Goal: Information Seeking & Learning: Learn about a topic

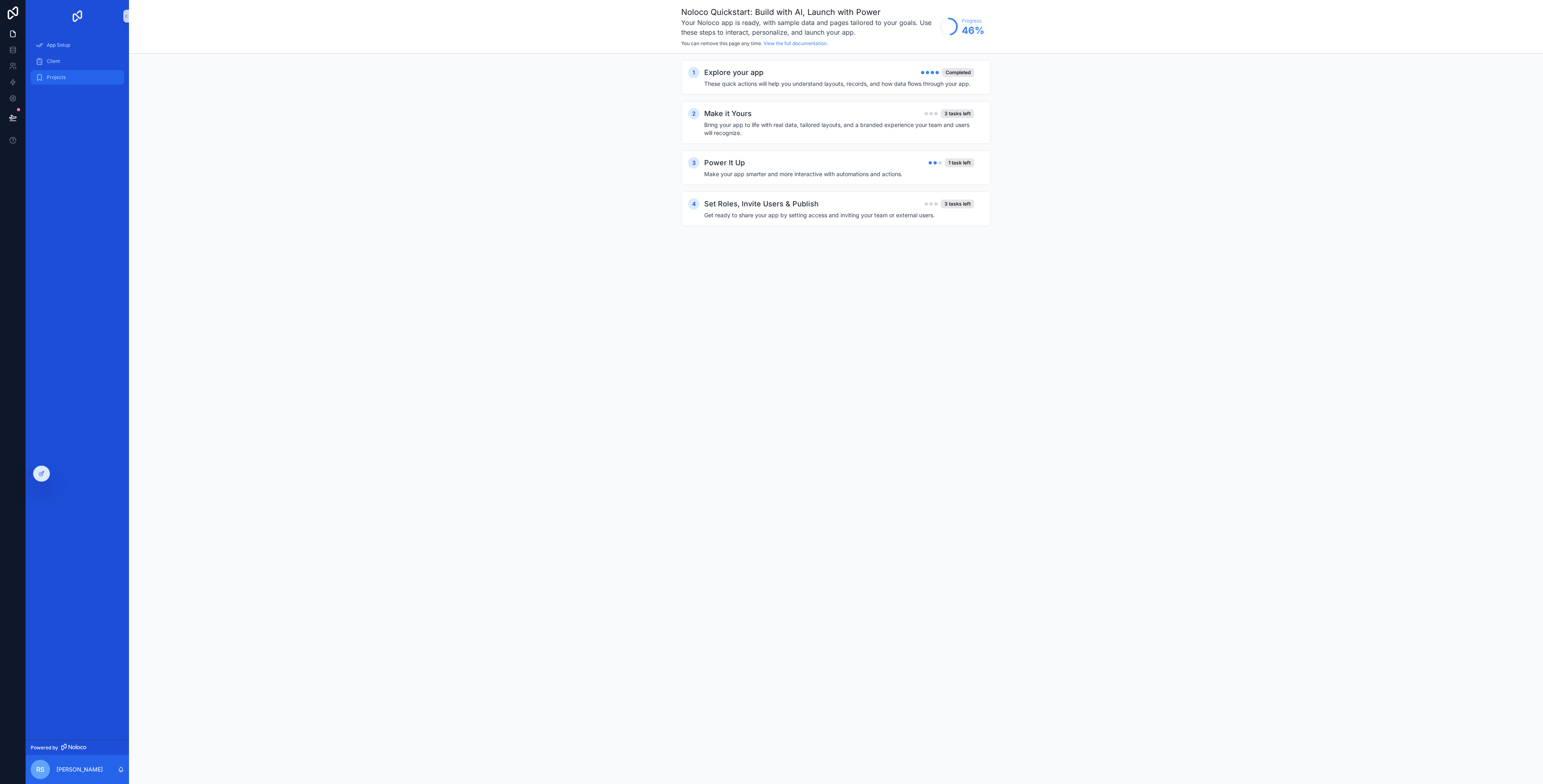
click at [50, 83] on div "Projects" at bounding box center [77, 77] width 84 height 13
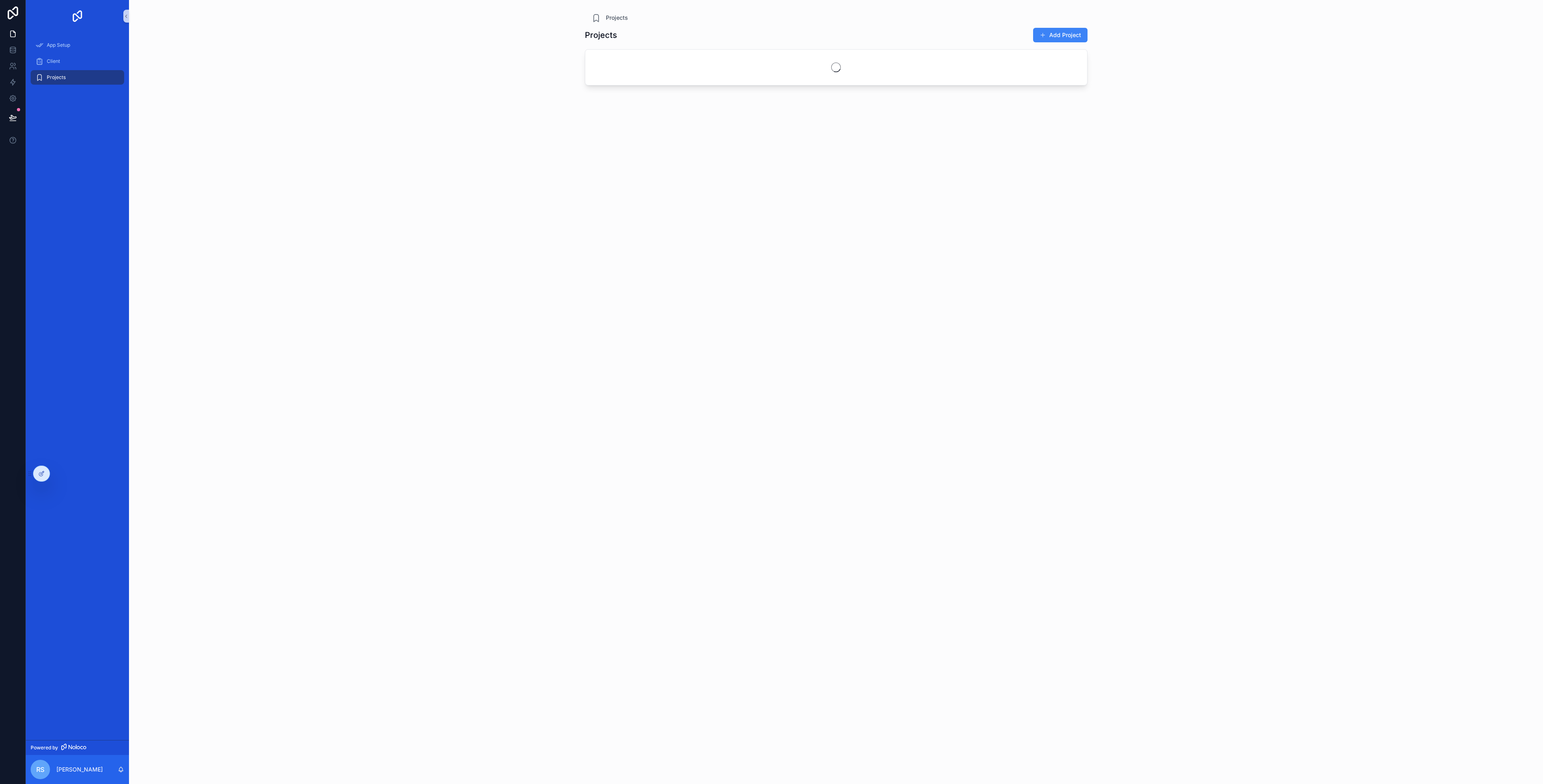
click at [54, 78] on span "Projects" at bounding box center [56, 77] width 19 height 7
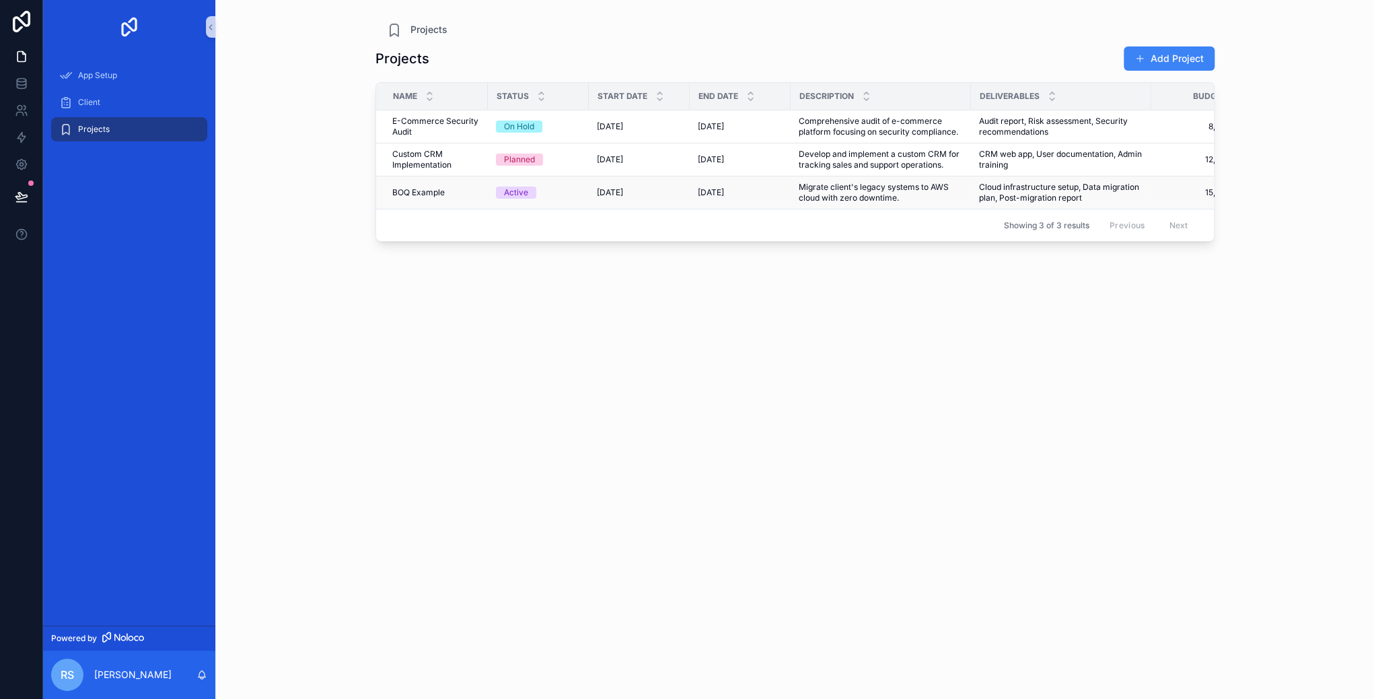
click at [423, 193] on span "BOQ Example" at bounding box center [418, 192] width 52 height 11
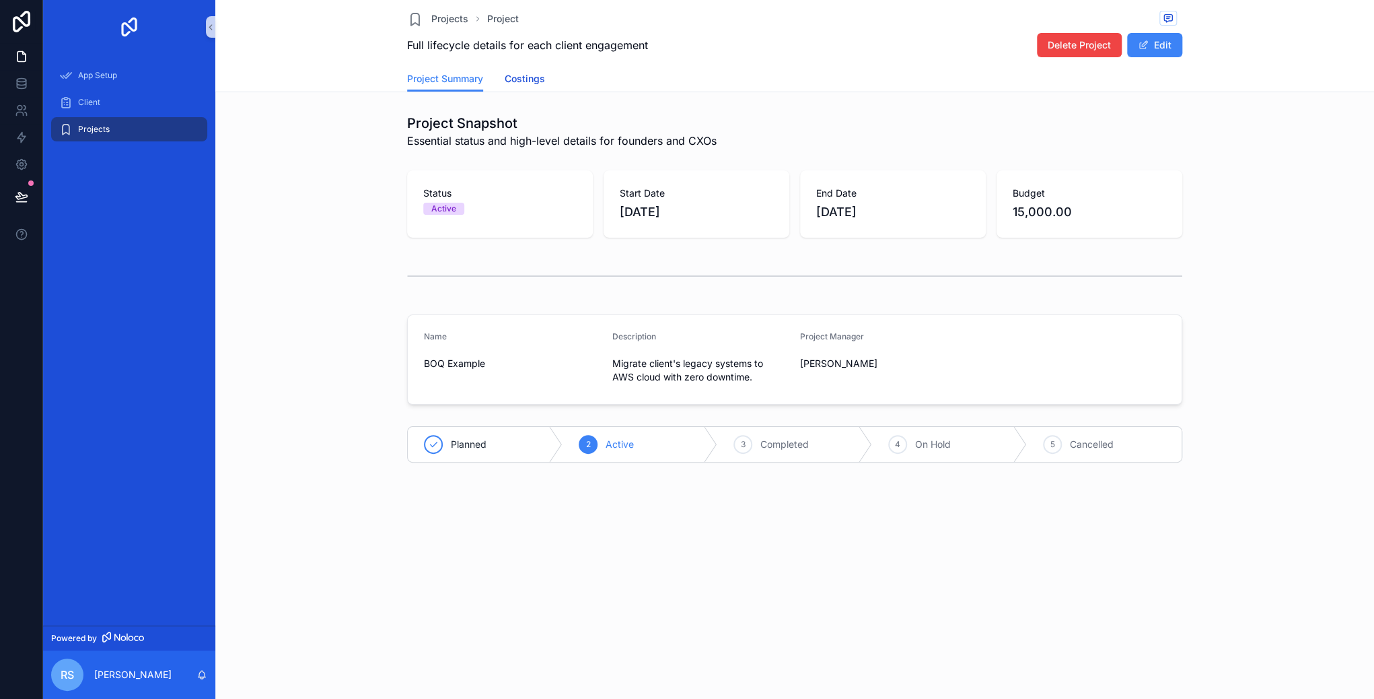
click at [532, 79] on span "Costings" at bounding box center [525, 78] width 40 height 13
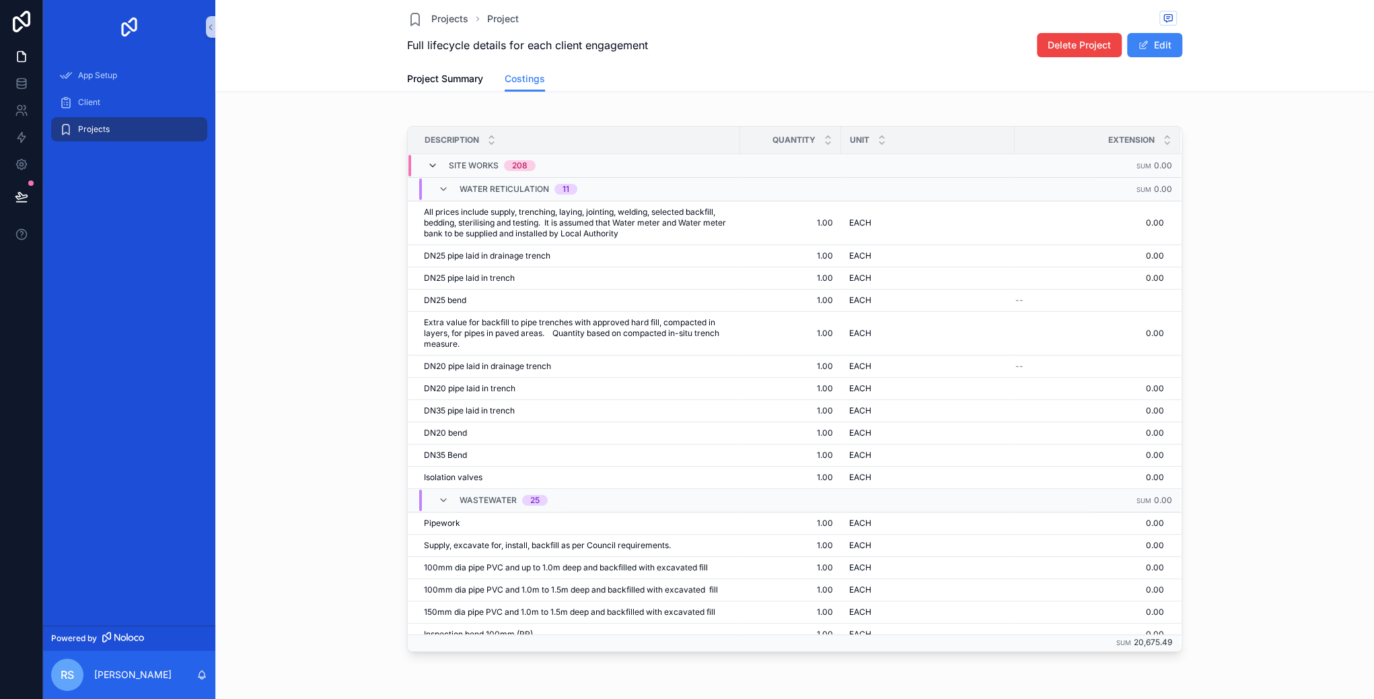
click at [429, 163] on icon "scrollable content" at bounding box center [432, 165] width 11 height 11
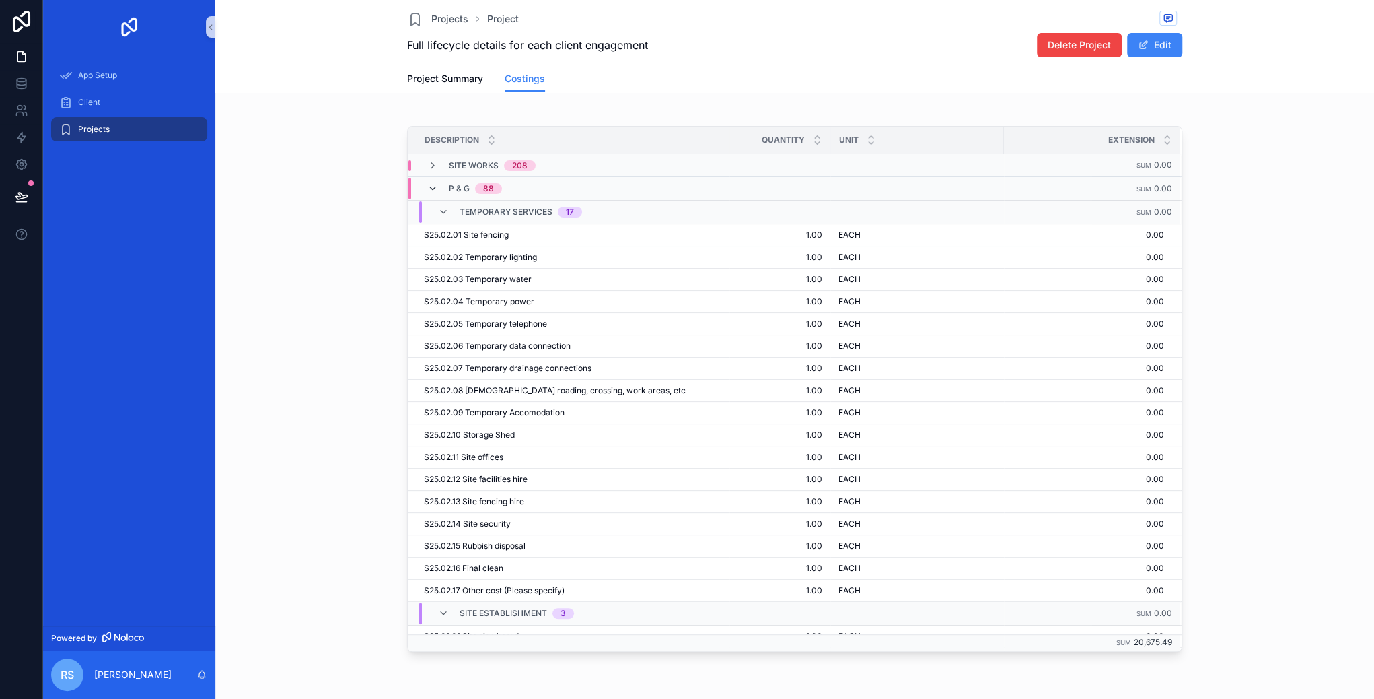
click at [429, 192] on icon "scrollable content" at bounding box center [432, 188] width 11 height 11
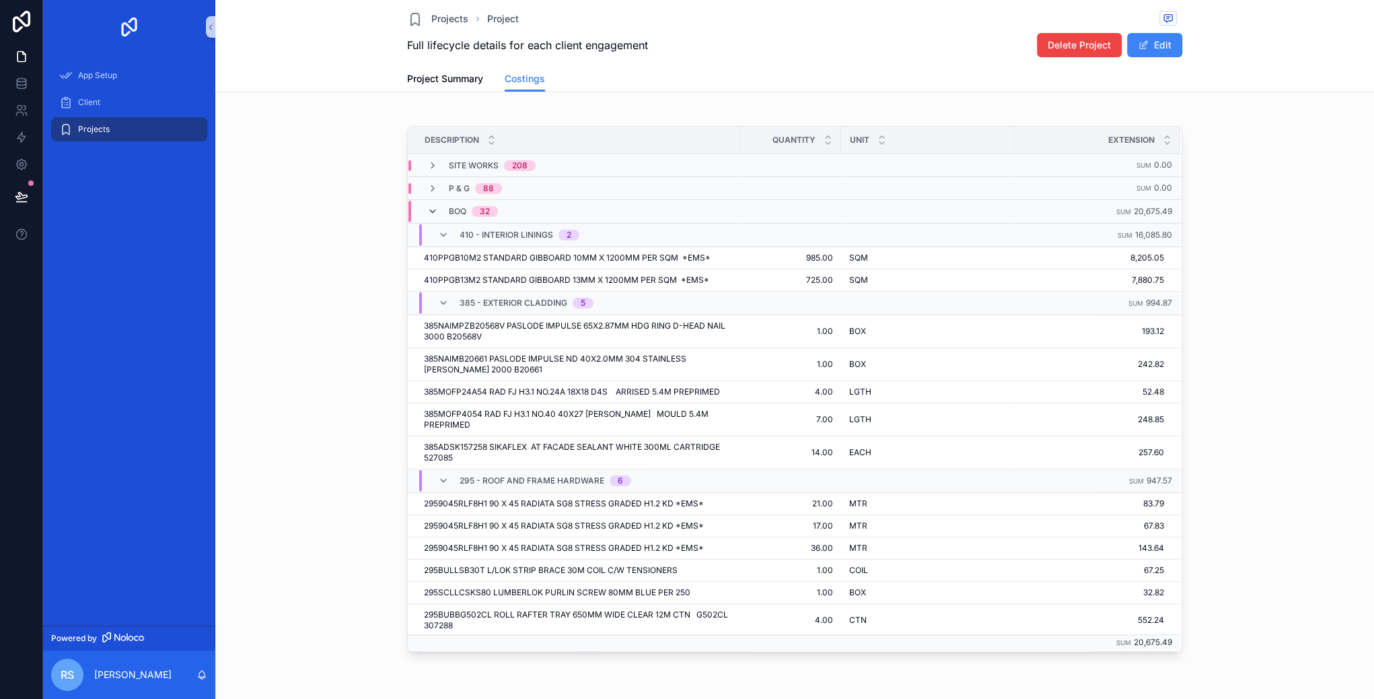
click at [431, 207] on icon "scrollable content" at bounding box center [432, 211] width 11 height 11
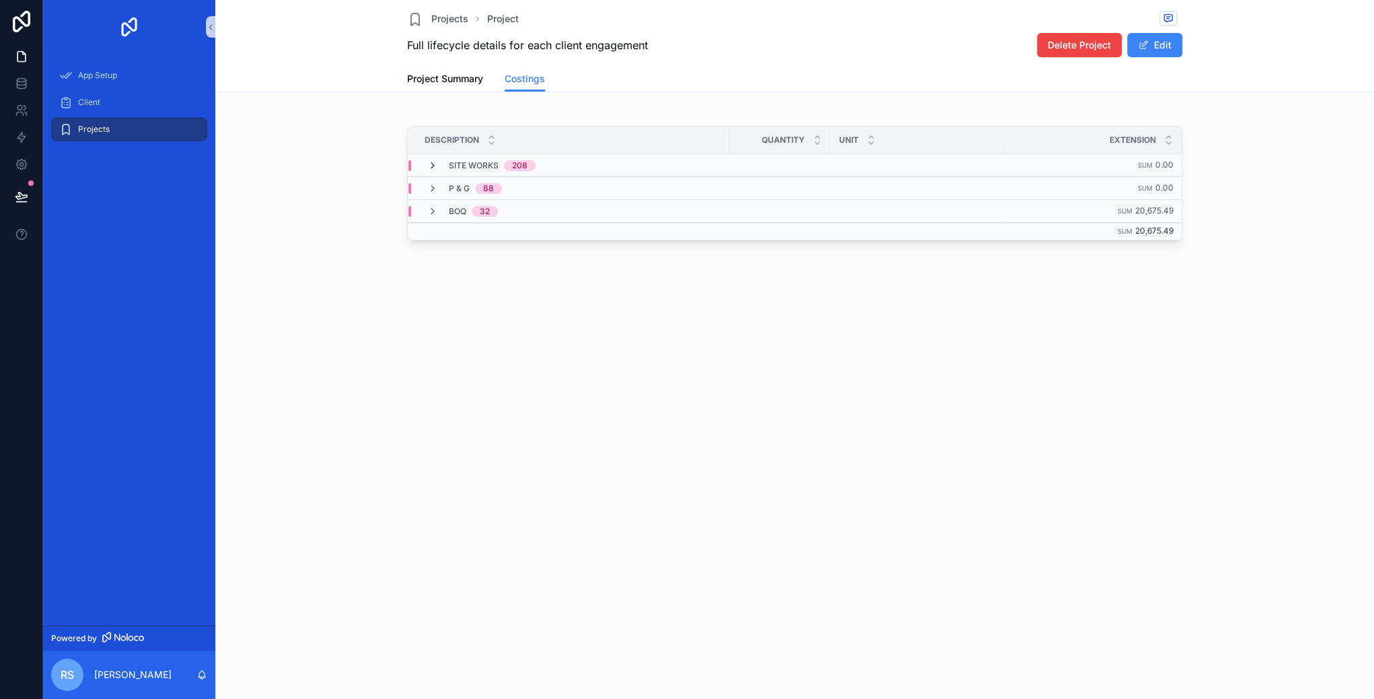
click at [433, 164] on icon "scrollable content" at bounding box center [432, 165] width 11 height 11
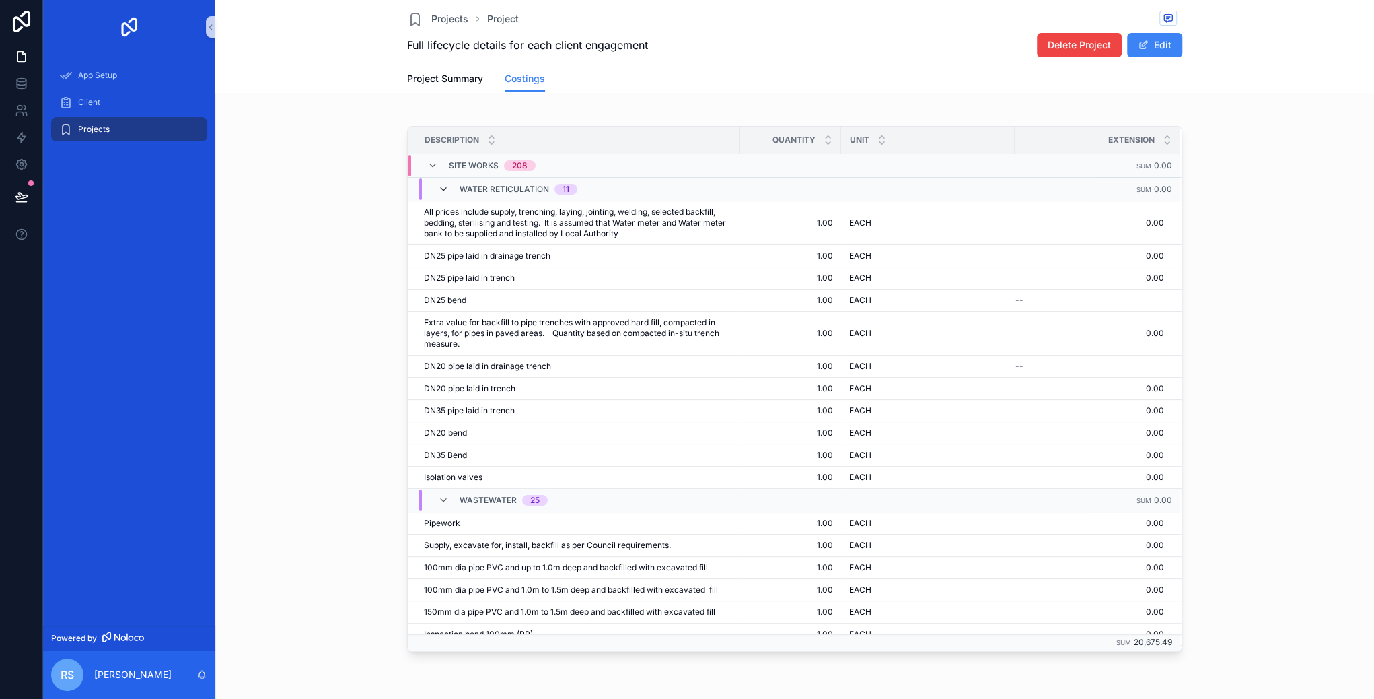
click at [441, 188] on icon "scrollable content" at bounding box center [443, 189] width 11 height 11
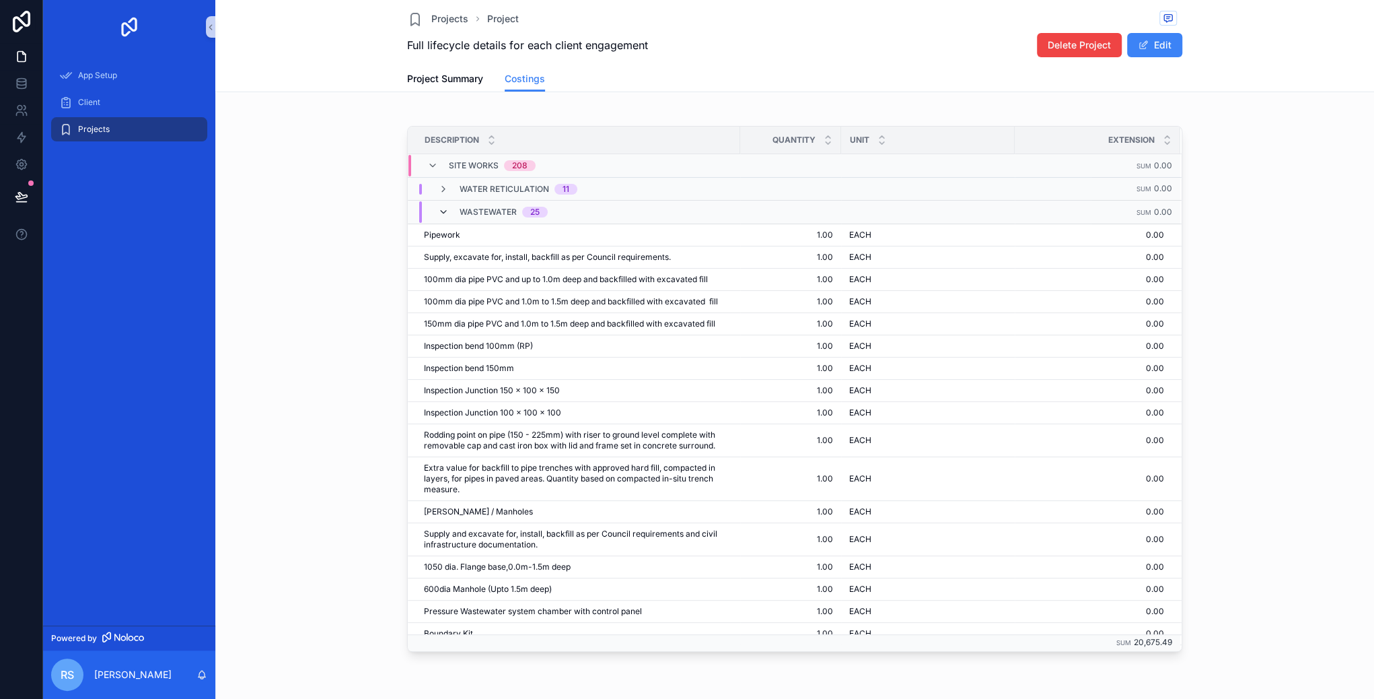
click at [442, 211] on icon "scrollable content" at bounding box center [443, 212] width 11 height 11
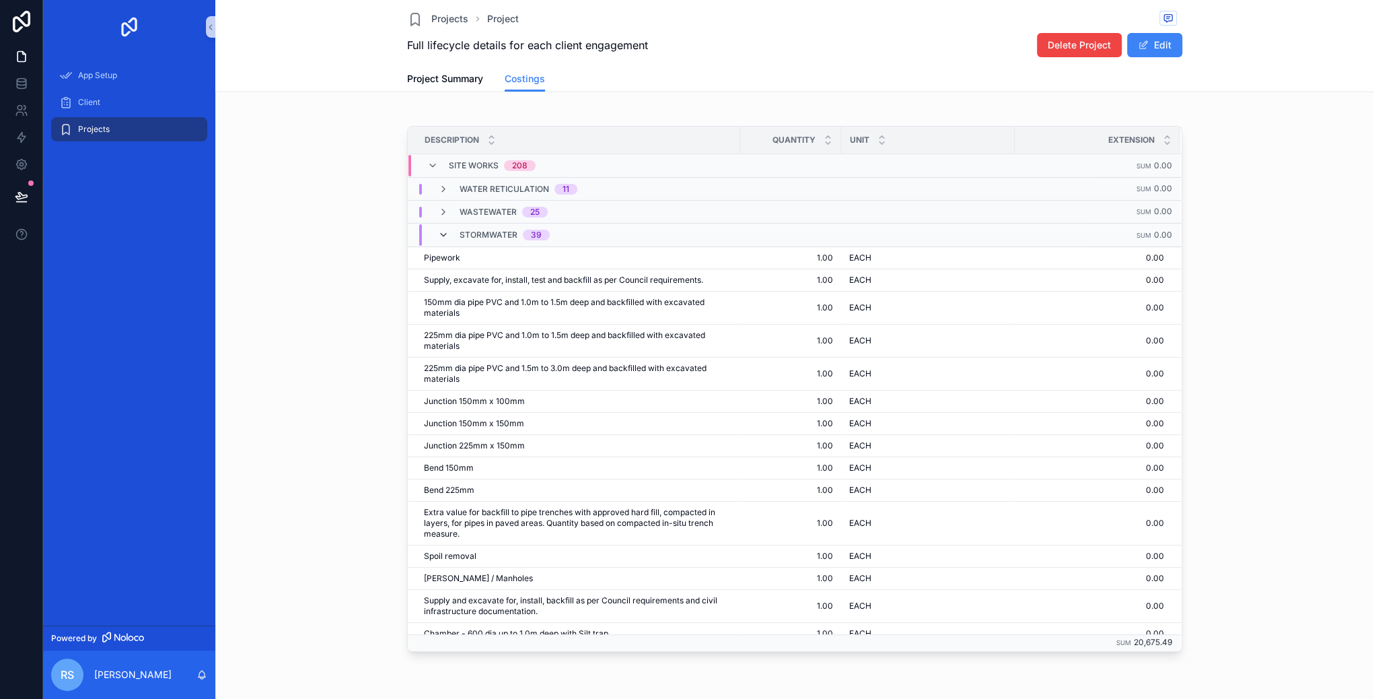
click at [441, 234] on icon "scrollable content" at bounding box center [443, 234] width 11 height 11
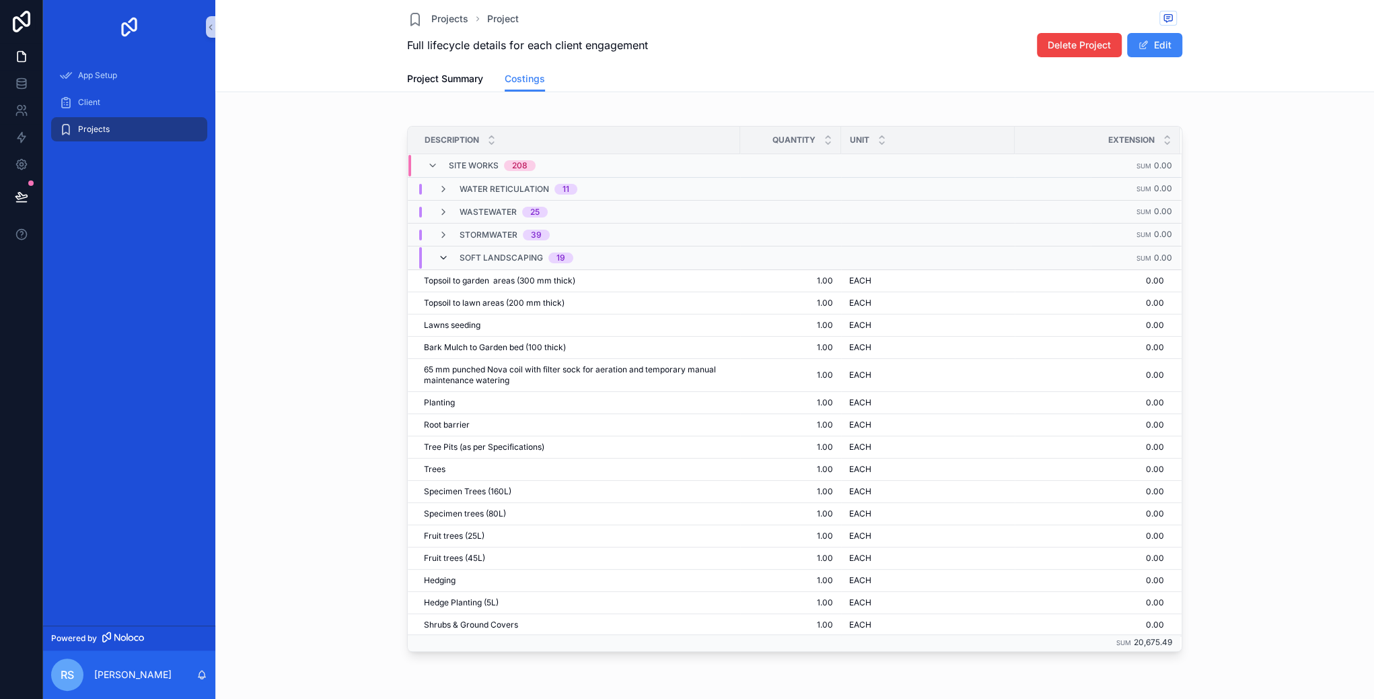
click at [443, 256] on icon "scrollable content" at bounding box center [443, 257] width 11 height 11
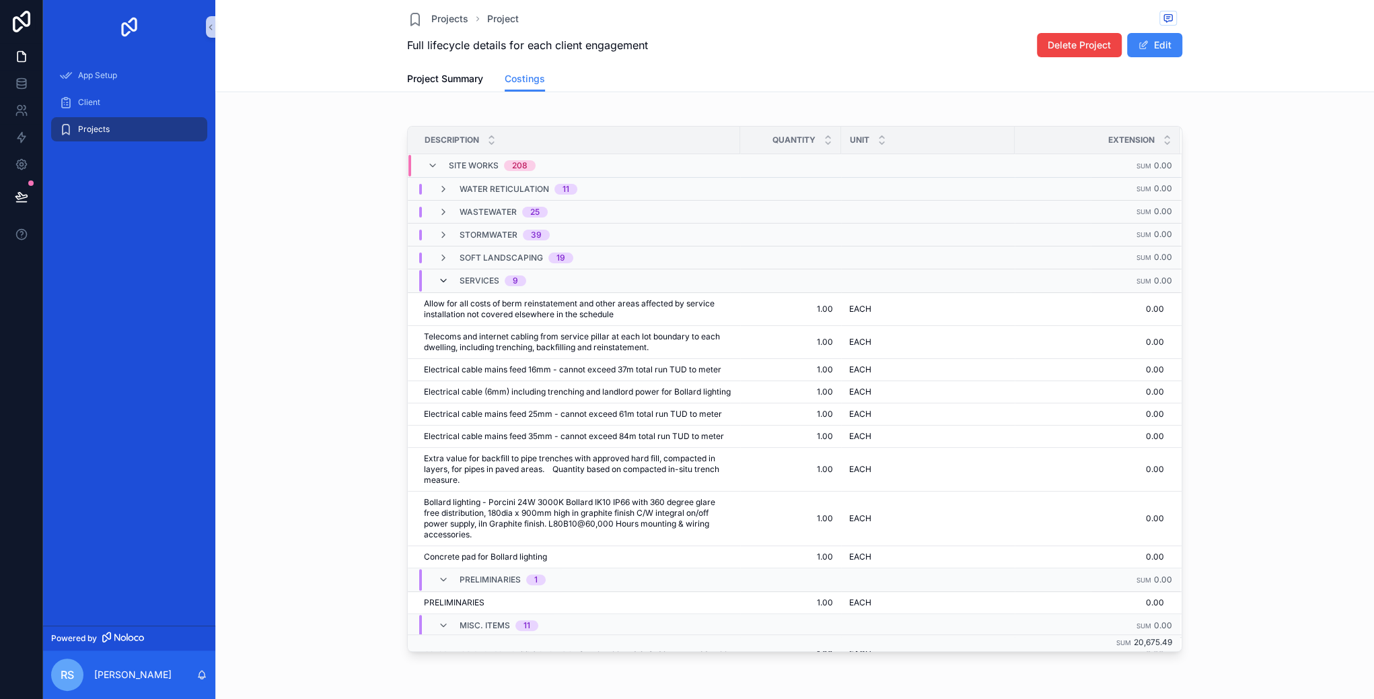
click at [445, 275] on icon "scrollable content" at bounding box center [443, 280] width 11 height 11
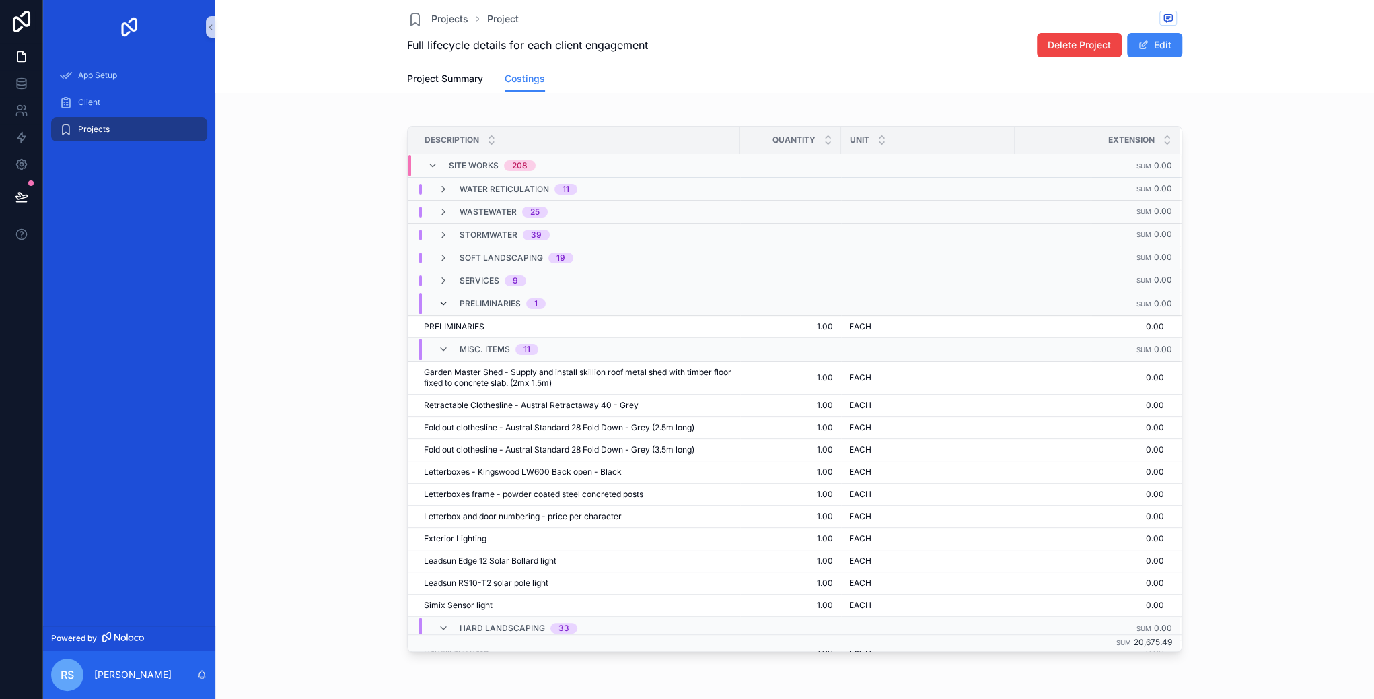
click at [445, 301] on icon "scrollable content" at bounding box center [443, 303] width 11 height 11
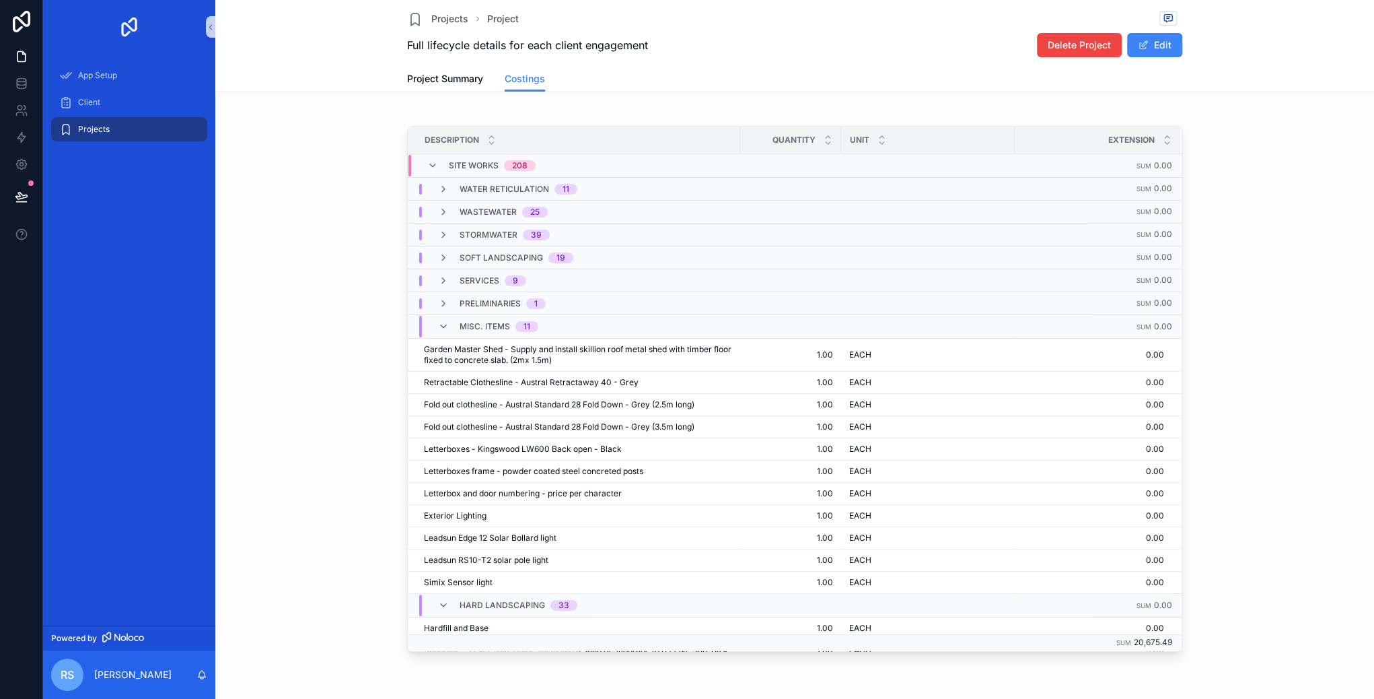
click at [451, 321] on div "MISC. ITEMS 11" at bounding box center [488, 327] width 100 height 22
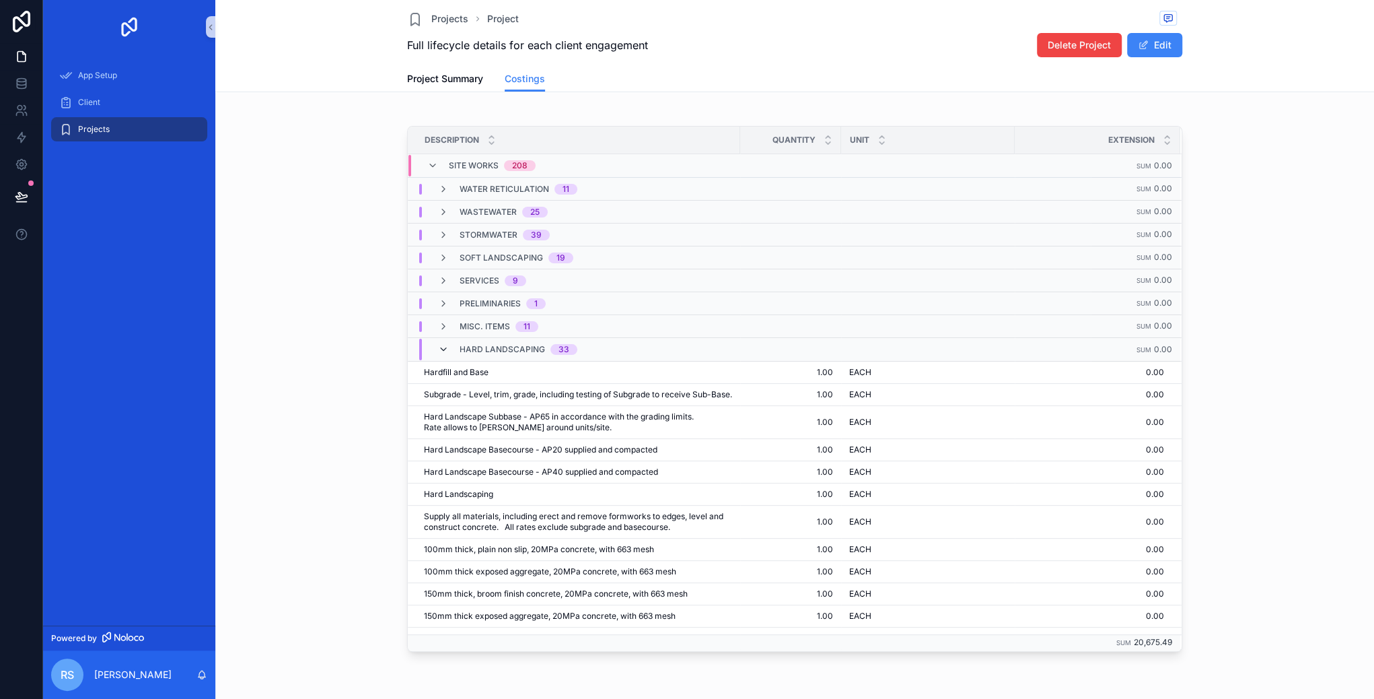
click at [444, 344] on icon "scrollable content" at bounding box center [443, 349] width 11 height 11
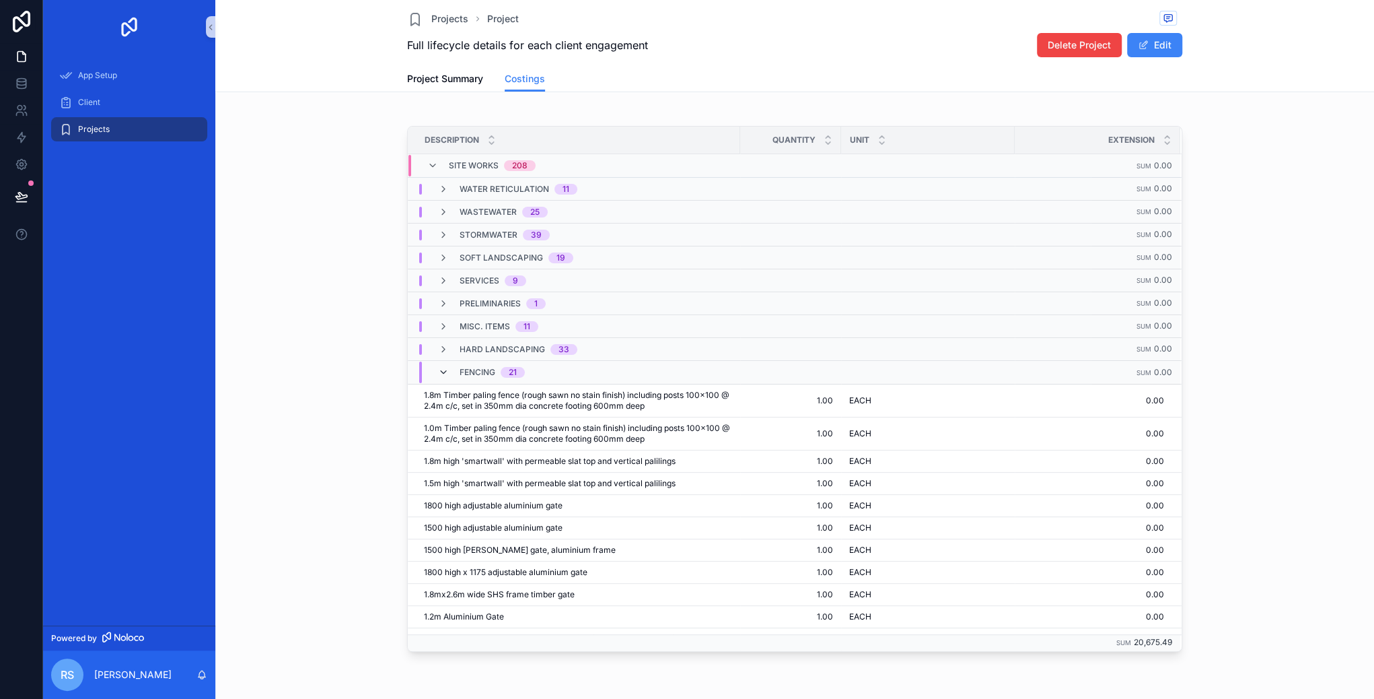
click at [447, 369] on icon "scrollable content" at bounding box center [443, 372] width 11 height 11
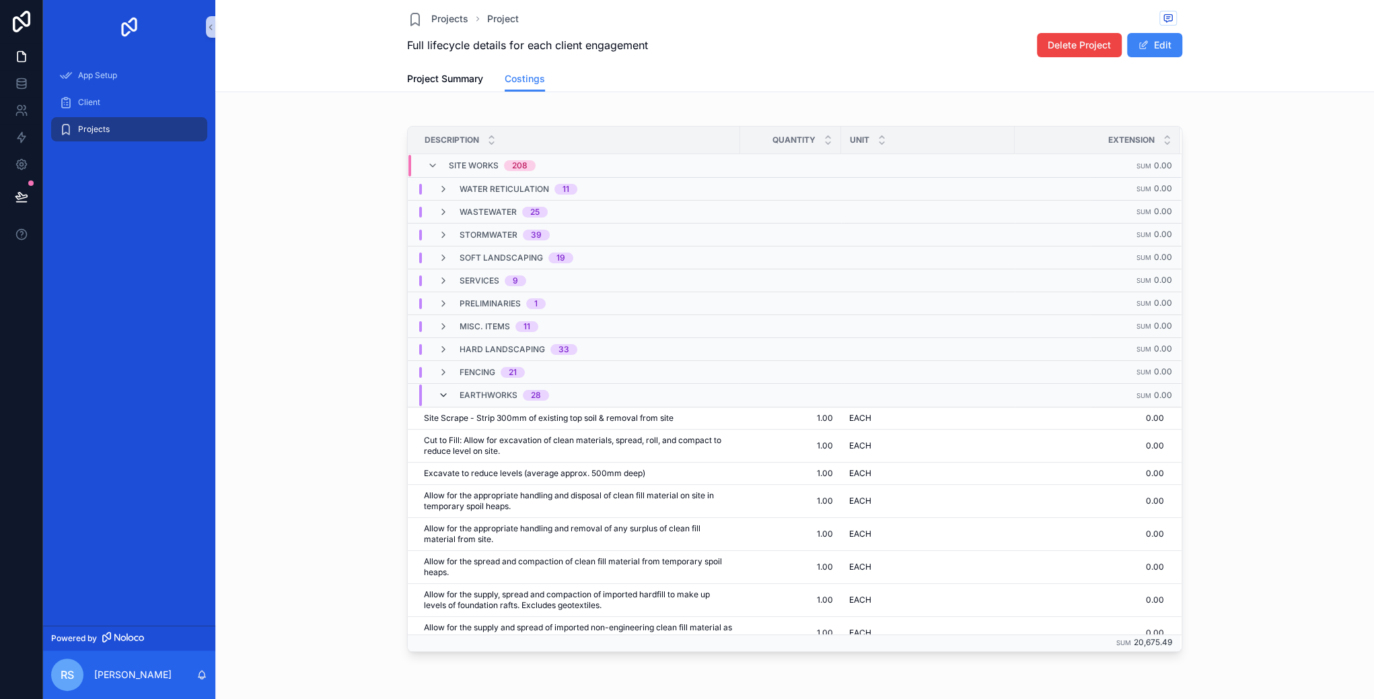
click at [439, 390] on icon "scrollable content" at bounding box center [443, 395] width 11 height 11
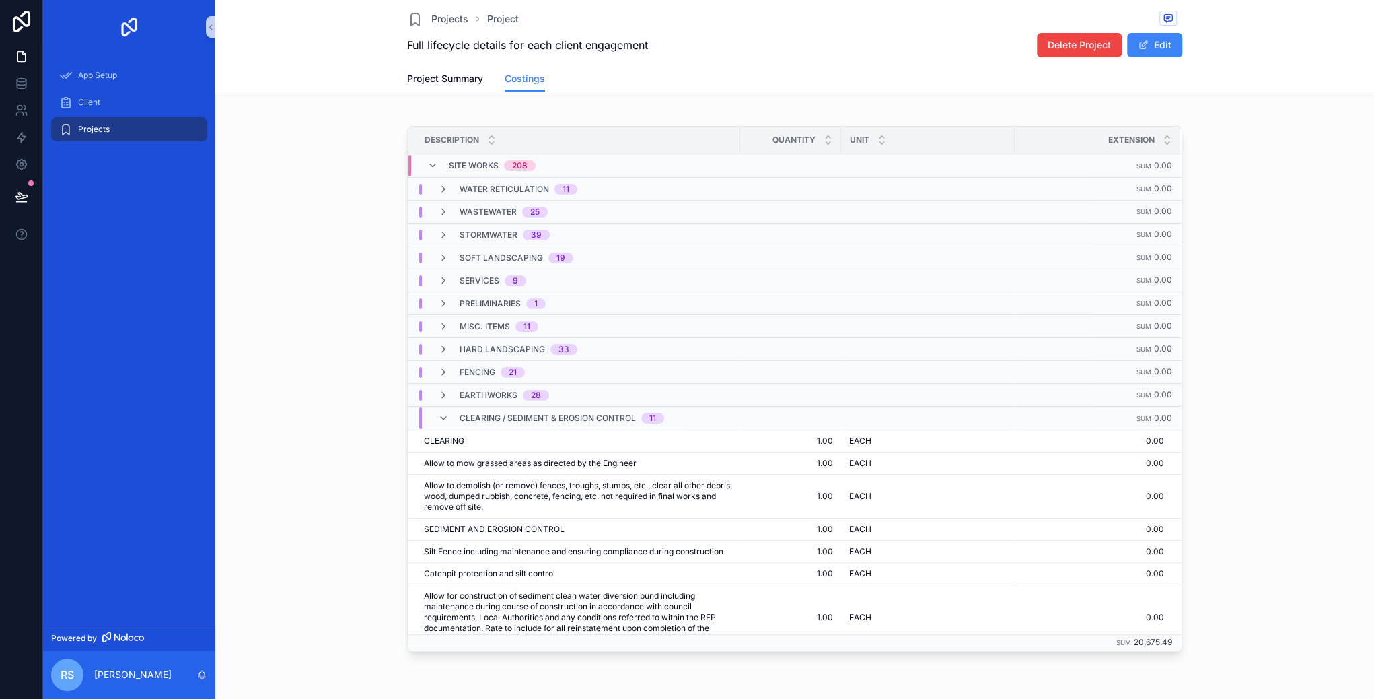
click at [433, 415] on div "CLEARING / SEDIMENT & EROSION CONTROL 11" at bounding box center [551, 418] width 258 height 22
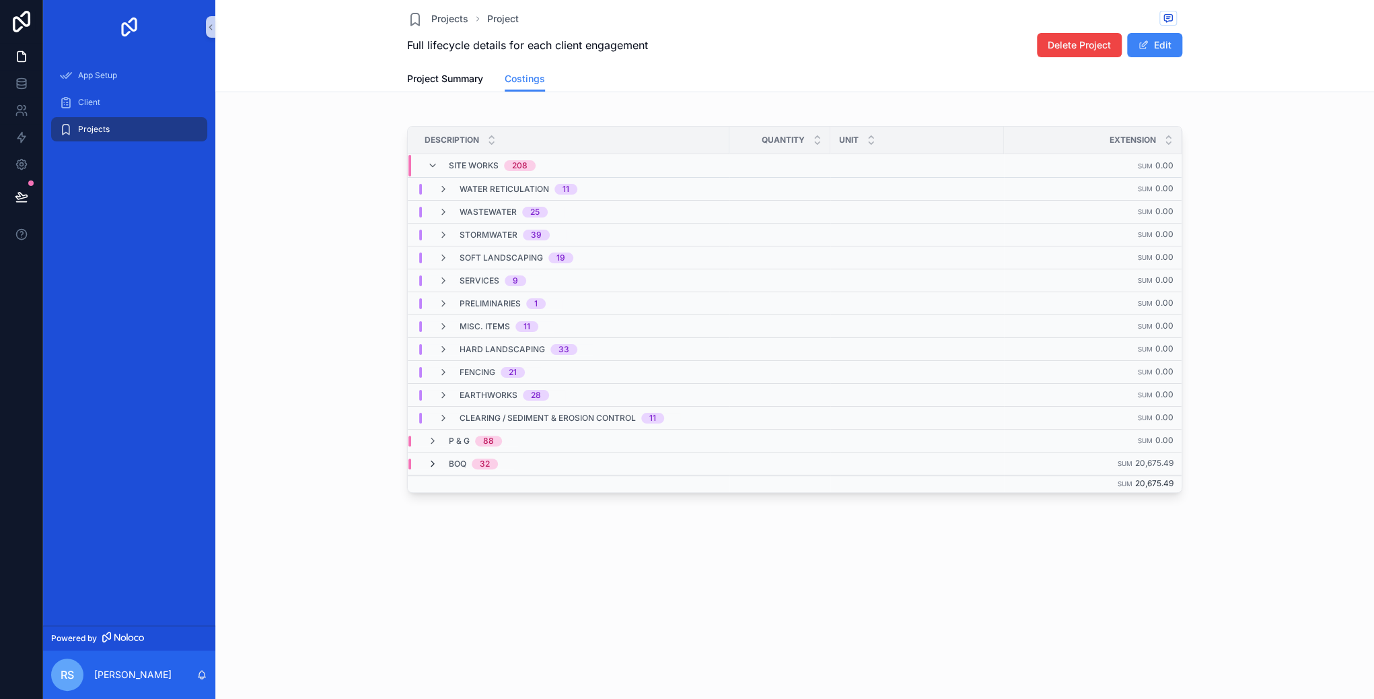
click at [433, 458] on icon "scrollable content" at bounding box center [432, 463] width 11 height 11
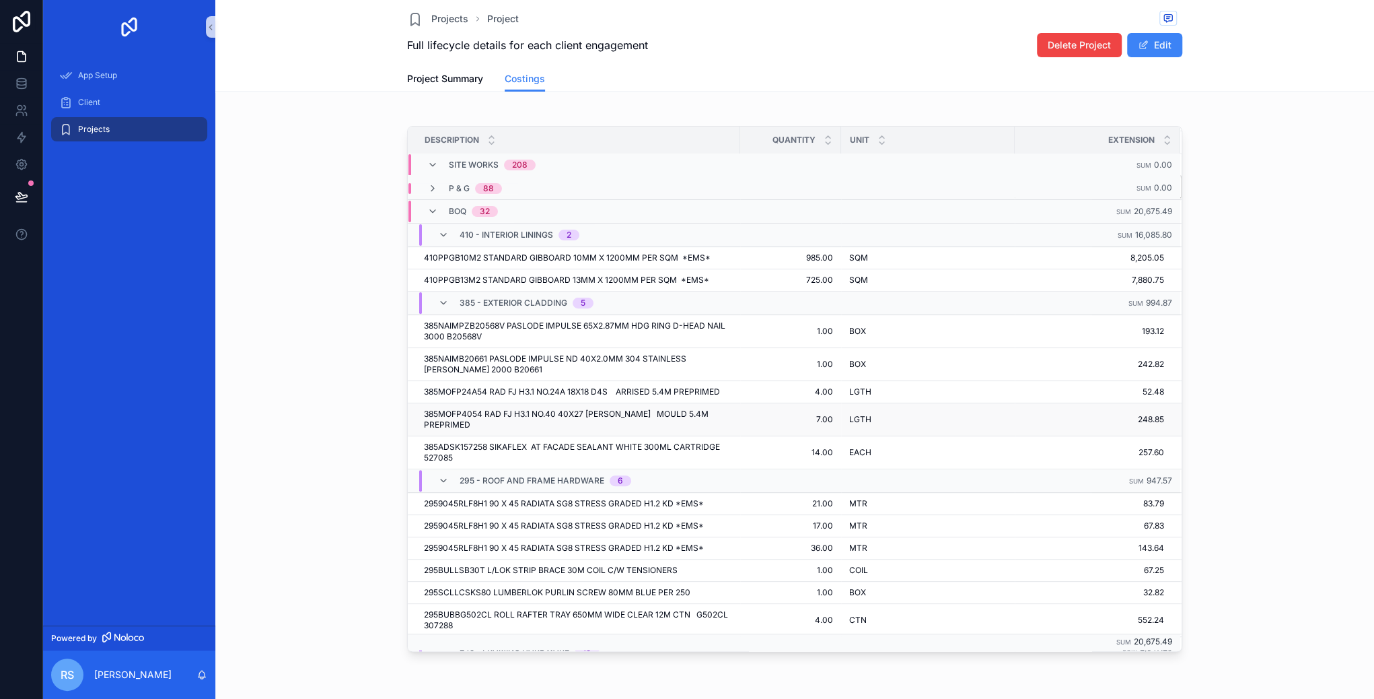
scroll to position [291, 0]
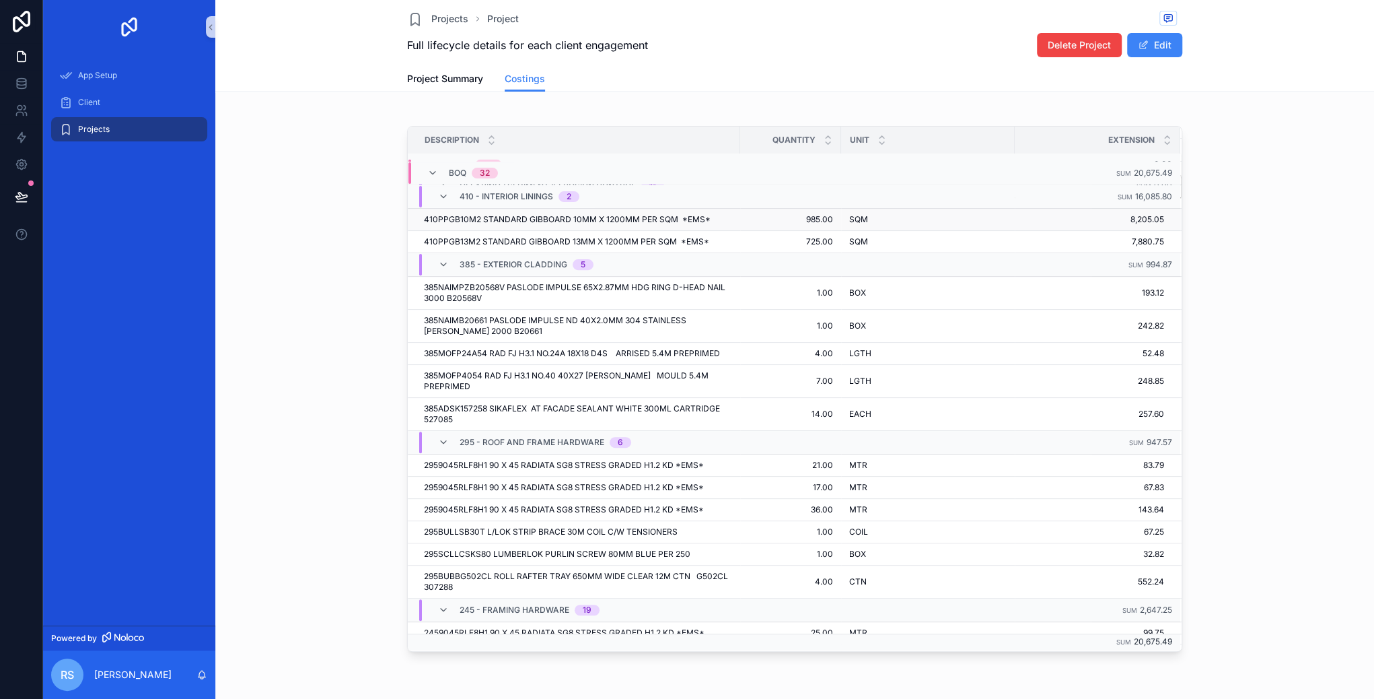
click at [815, 220] on span "985.00" at bounding box center [790, 219] width 85 height 11
click at [812, 217] on span "985.00" at bounding box center [790, 219] width 85 height 11
click at [1067, 215] on span "8,205.05" at bounding box center [1089, 219] width 149 height 11
click at [555, 214] on span "410PPGB10M2 STANDARD GIBBOARD 10MM X 1200MM PER SQM *EMS*" at bounding box center [567, 219] width 287 height 11
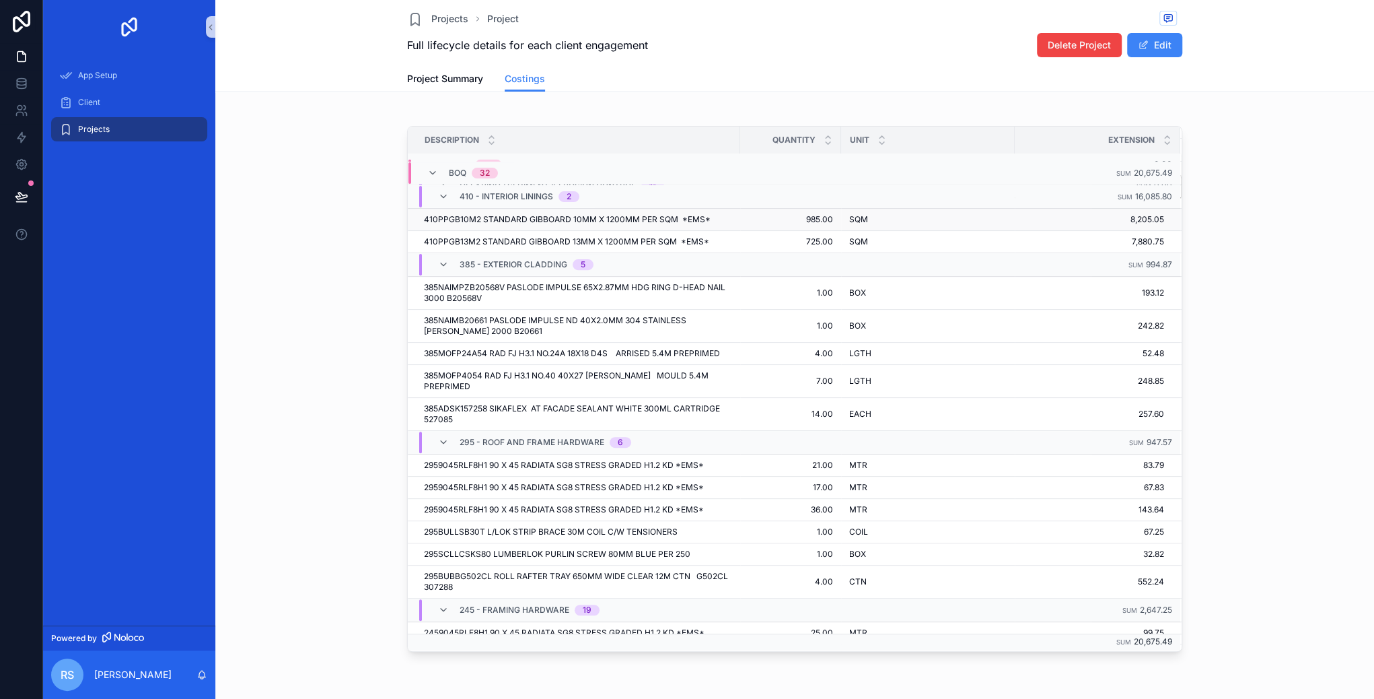
click at [462, 215] on span "410PPGB10M2 STANDARD GIBBOARD 10MM X 1200MM PER SQM *EMS*" at bounding box center [567, 219] width 287 height 11
drag, startPoint x: 1159, startPoint y: 192, endPoint x: 1141, endPoint y: 192, distance: 17.5
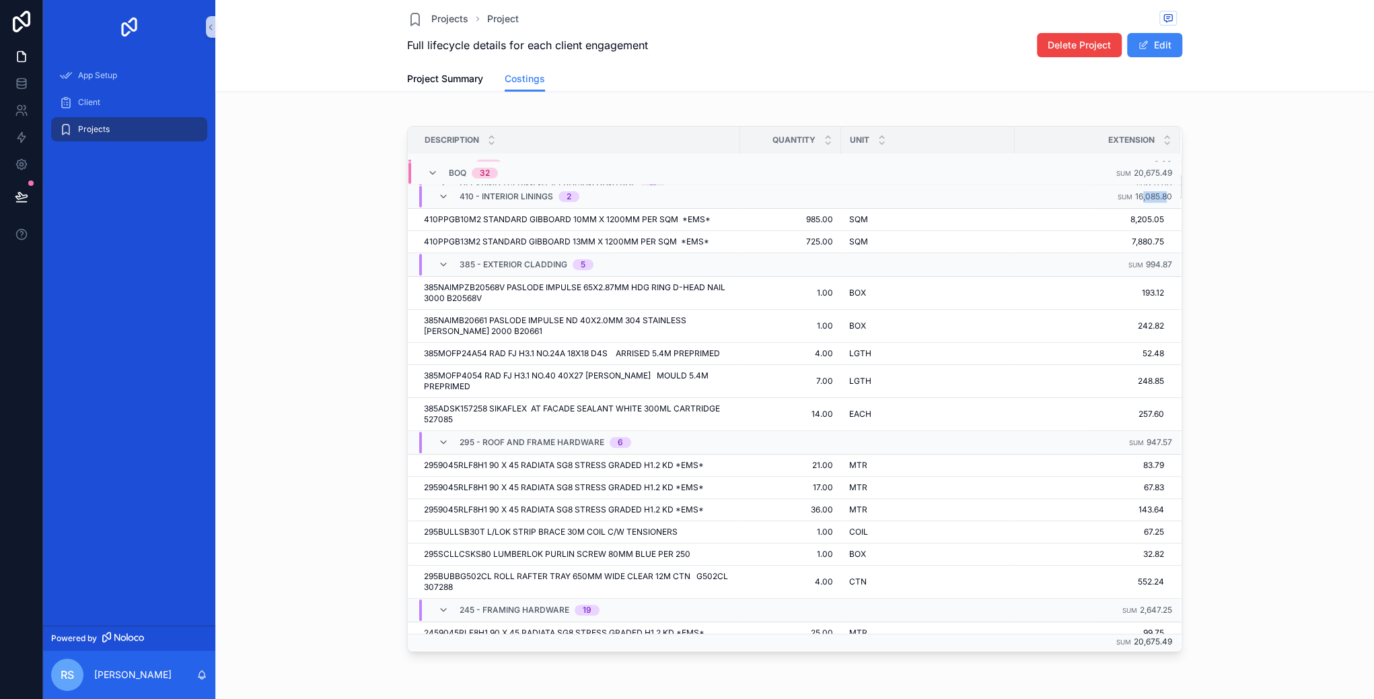
click at [1141, 192] on span "16,085.80" at bounding box center [1153, 196] width 37 height 10
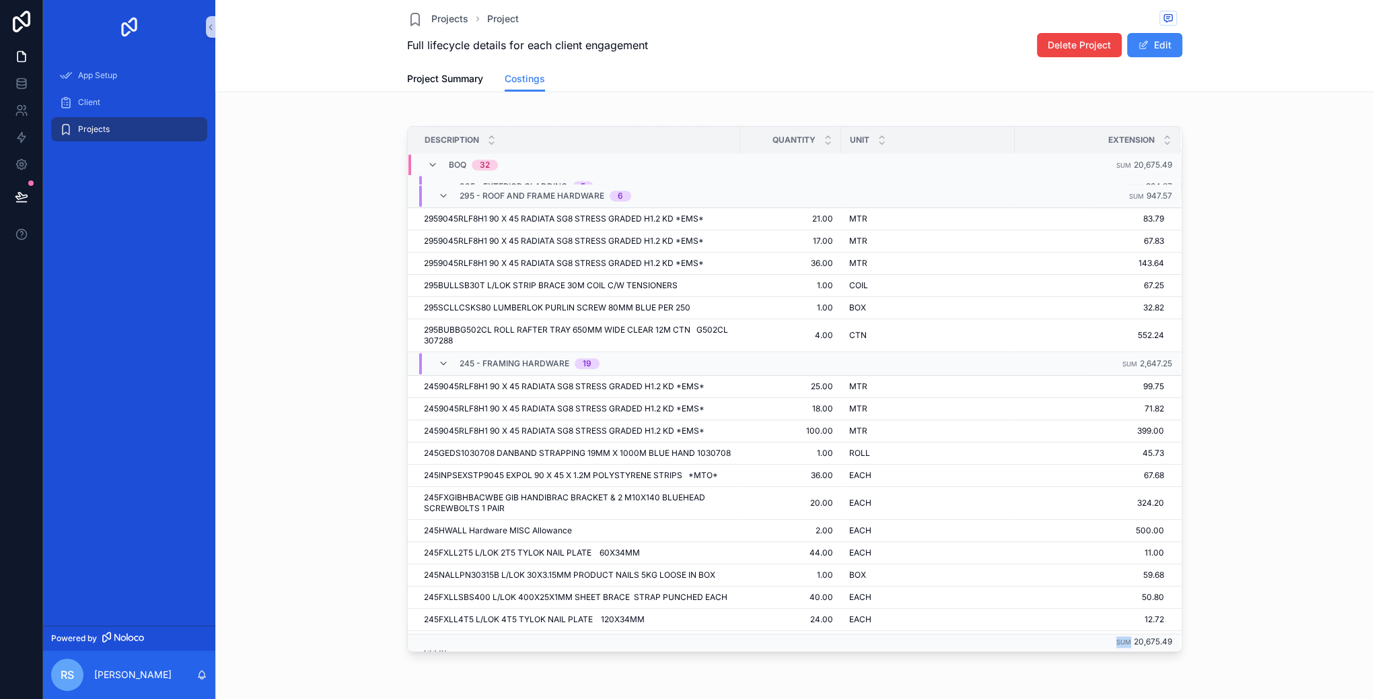
drag, startPoint x: 1133, startPoint y: 643, endPoint x: 1181, endPoint y: 641, distance: 47.9
click at [1181, 641] on div "Description Quantity Unit Extension Site Works 208 Sum 0.00 EARTHWORKS 28 Sum 0…" at bounding box center [795, 389] width 774 height 524
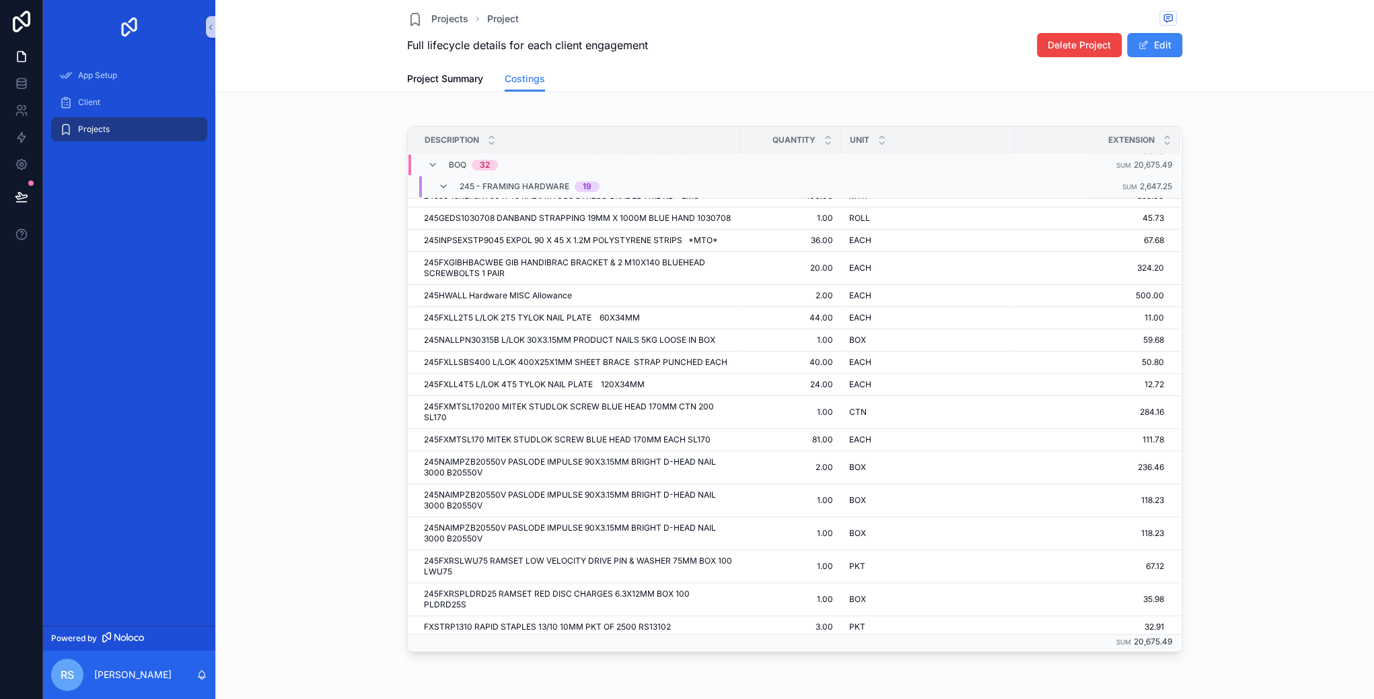
click at [1164, 641] on span "20,675.49" at bounding box center [1153, 642] width 38 height 10
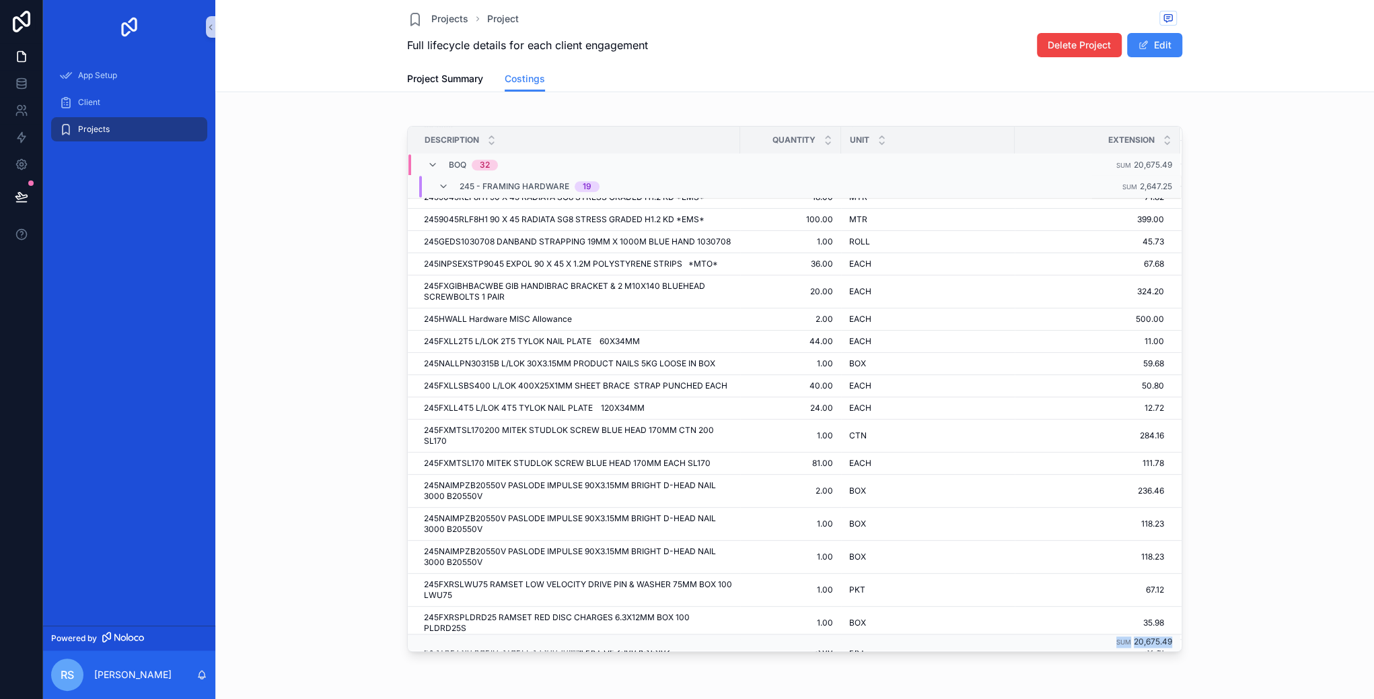
scroll to position [795, 0]
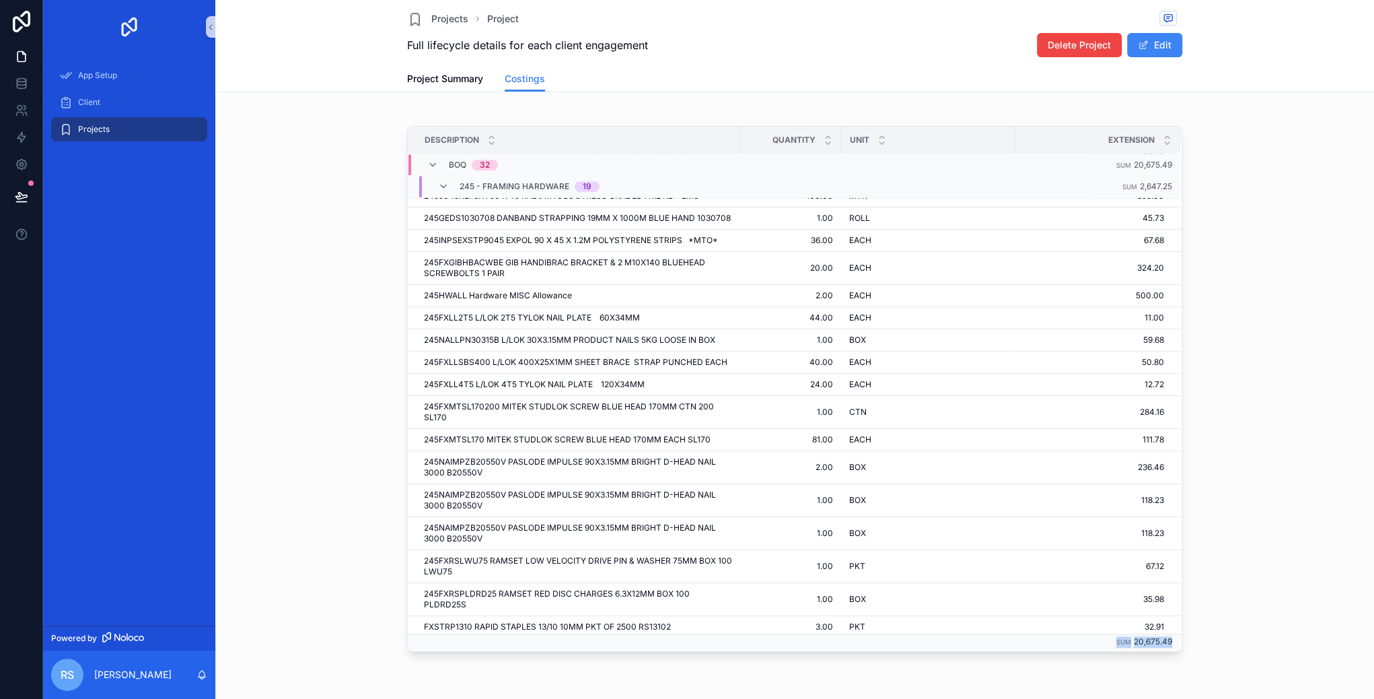
click at [158, 140] on link "Projects" at bounding box center [129, 129] width 156 height 24
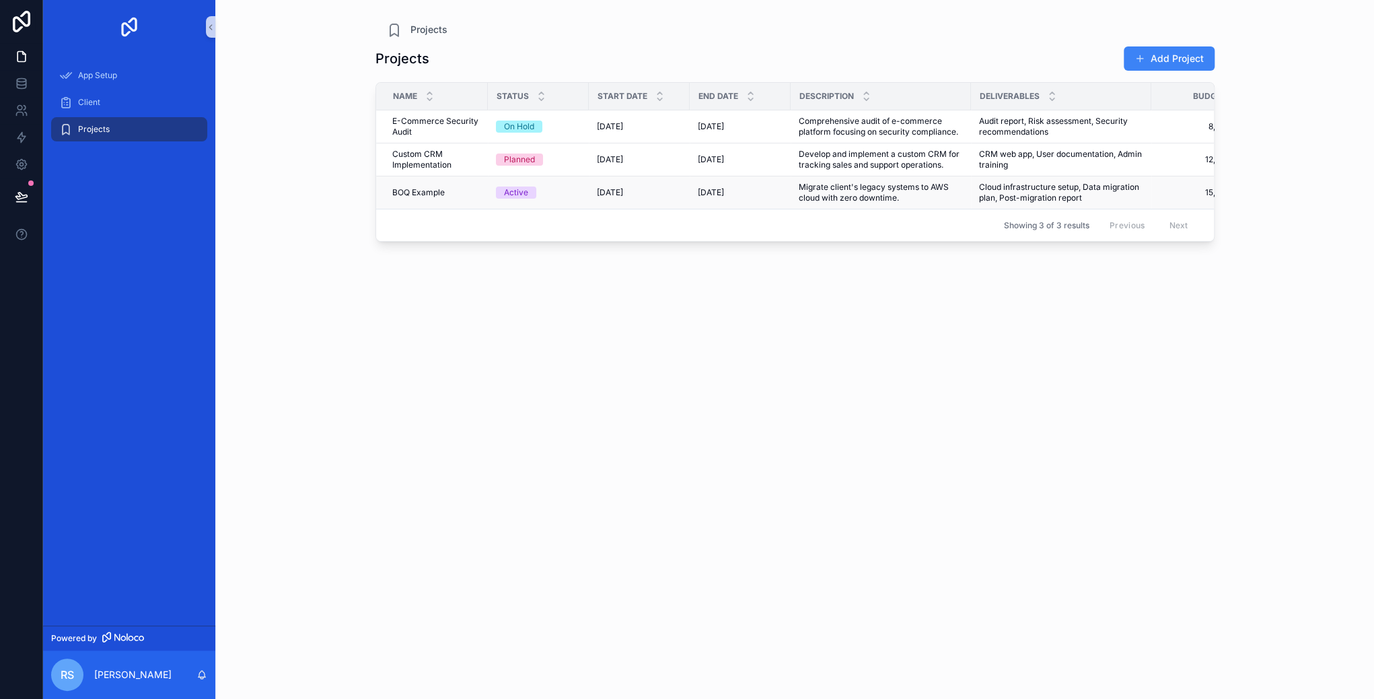
click at [437, 192] on span "BOQ Example" at bounding box center [418, 192] width 52 height 11
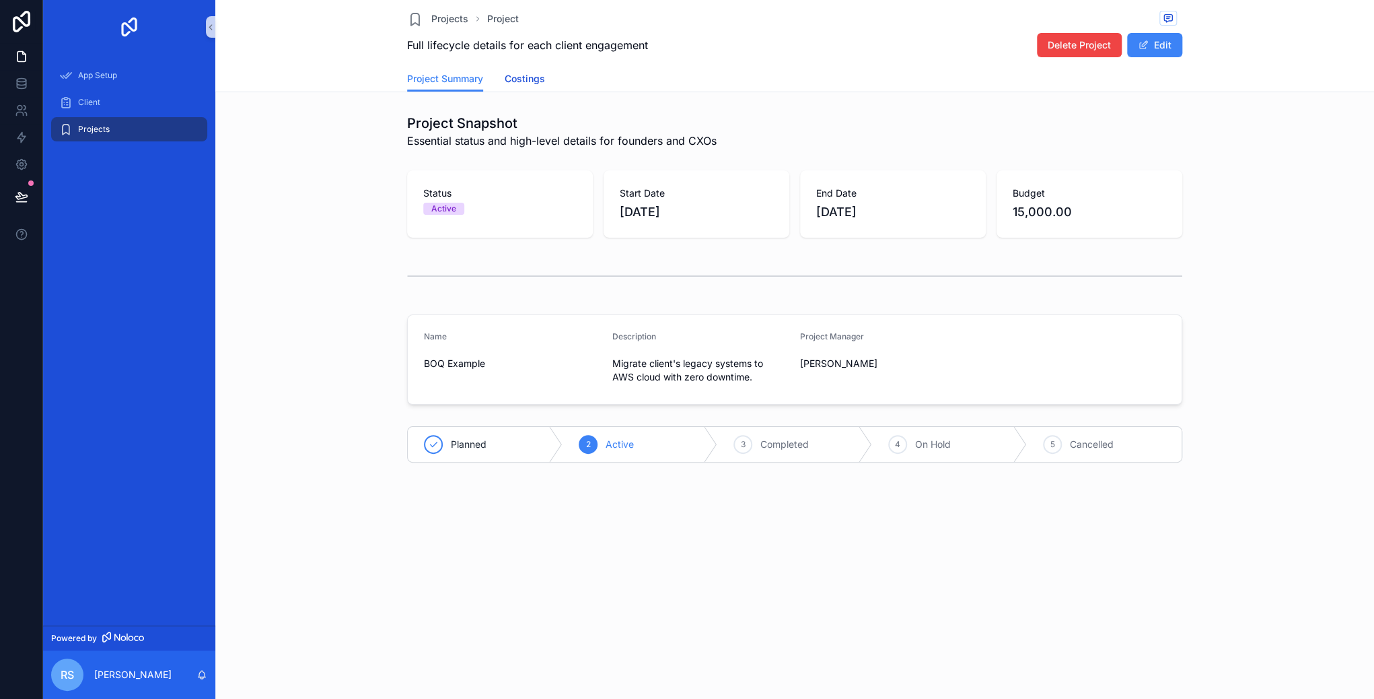
click at [517, 75] on span "Costings" at bounding box center [525, 78] width 40 height 13
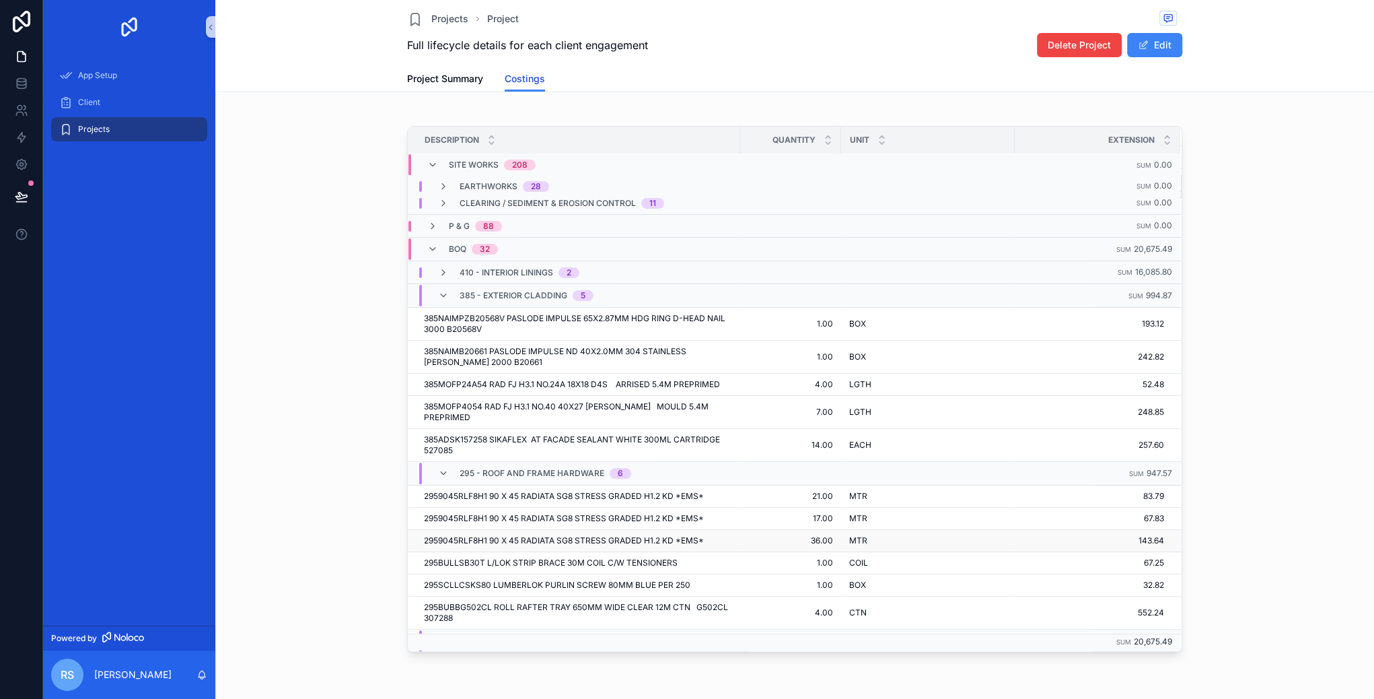
scroll to position [230, 0]
click at [557, 85] on div "Project Summary Costings" at bounding box center [794, 79] width 775 height 26
click at [634, 87] on div "Project Summary Costings" at bounding box center [794, 79] width 775 height 26
click at [707, 88] on div "Project Summary Costings" at bounding box center [794, 79] width 775 height 26
click at [795, 90] on div "Project Summary Costings" at bounding box center [794, 79] width 775 height 26
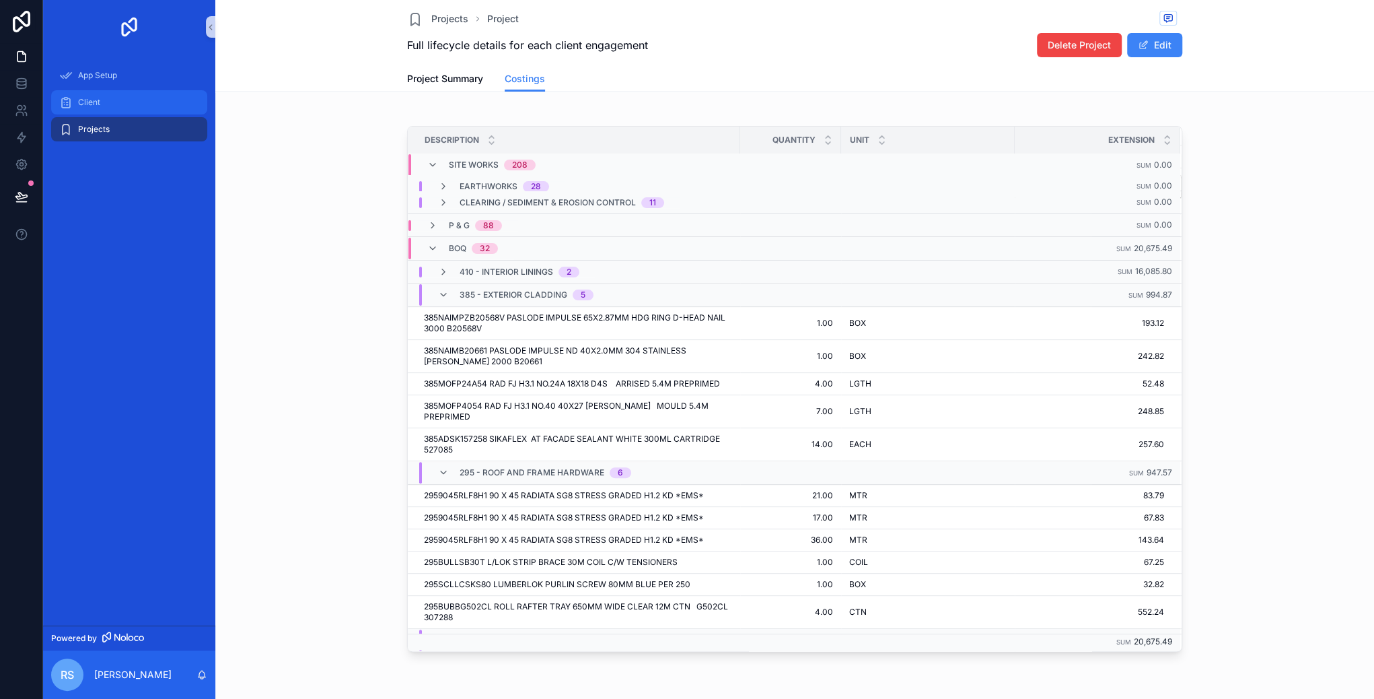
drag, startPoint x: 192, startPoint y: 96, endPoint x: 170, endPoint y: 96, distance: 22.2
click at [192, 96] on div "Client" at bounding box center [129, 103] width 140 height 22
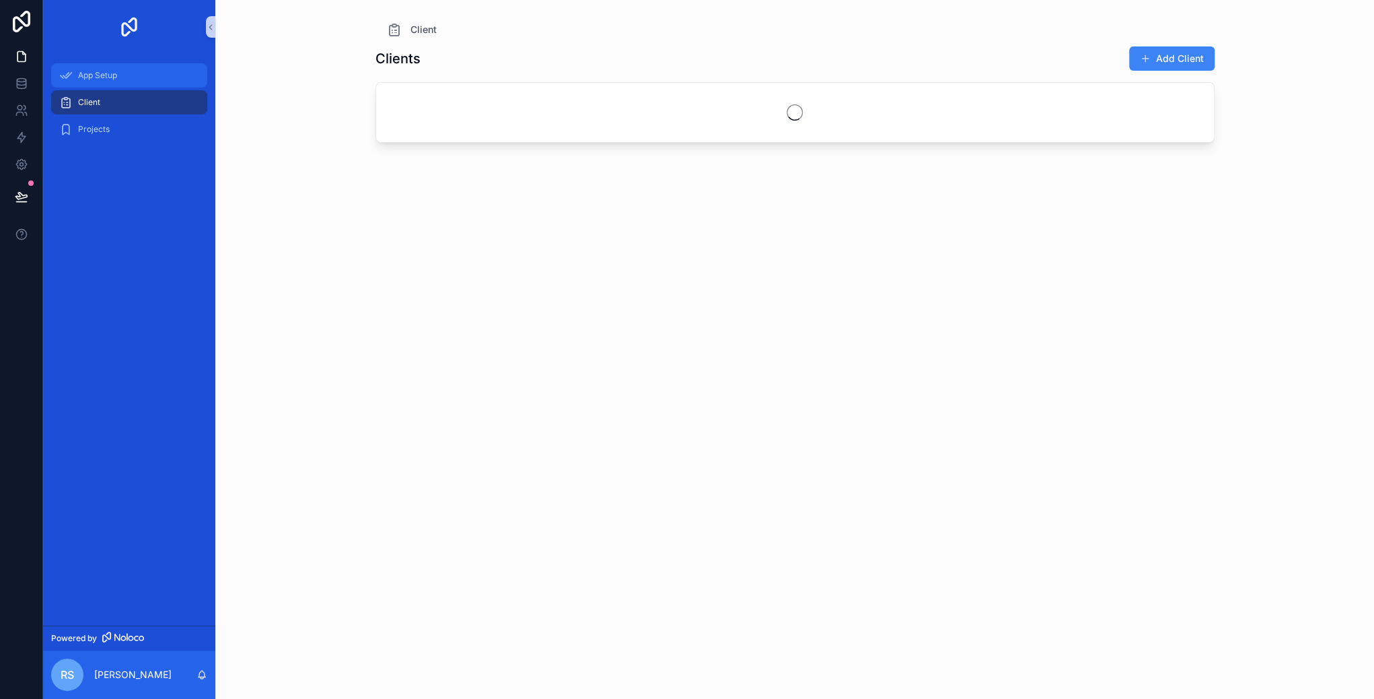
click at [106, 82] on div "App Setup" at bounding box center [129, 76] width 140 height 22
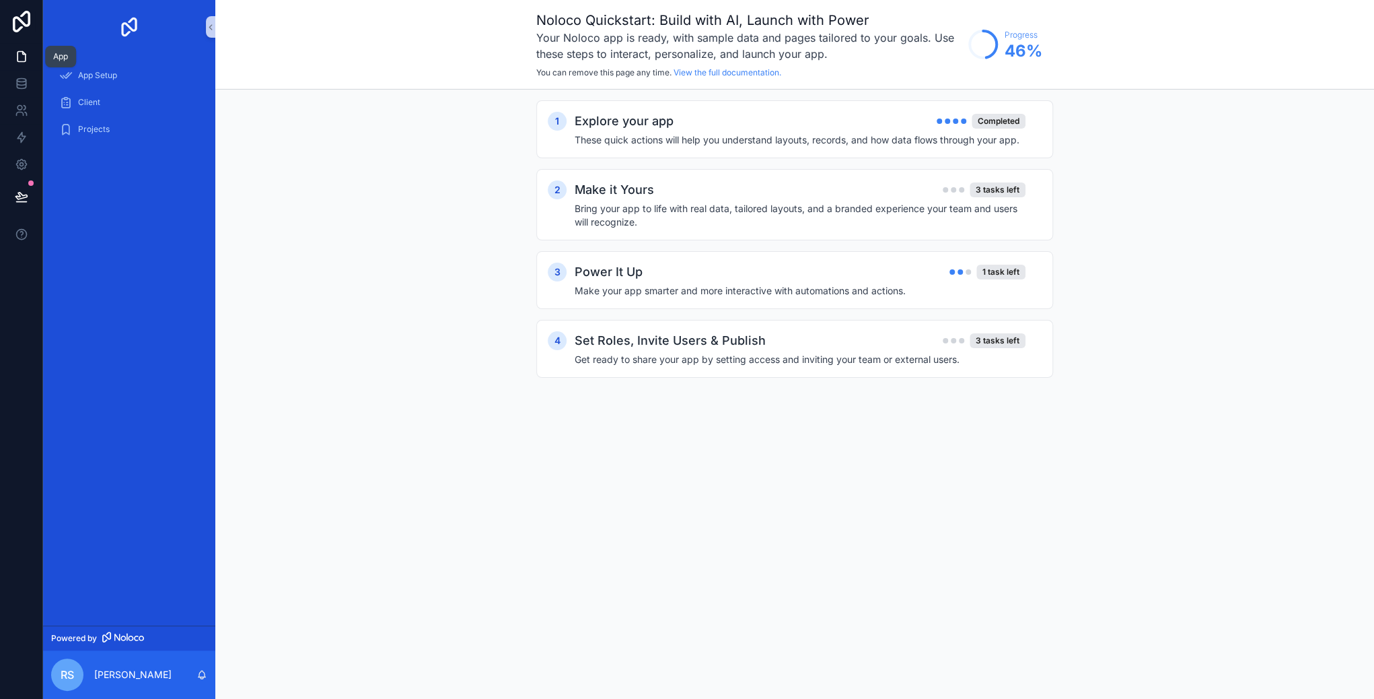
click at [22, 58] on icon at bounding box center [21, 56] width 13 height 13
click at [115, 124] on div "Projects" at bounding box center [129, 129] width 140 height 22
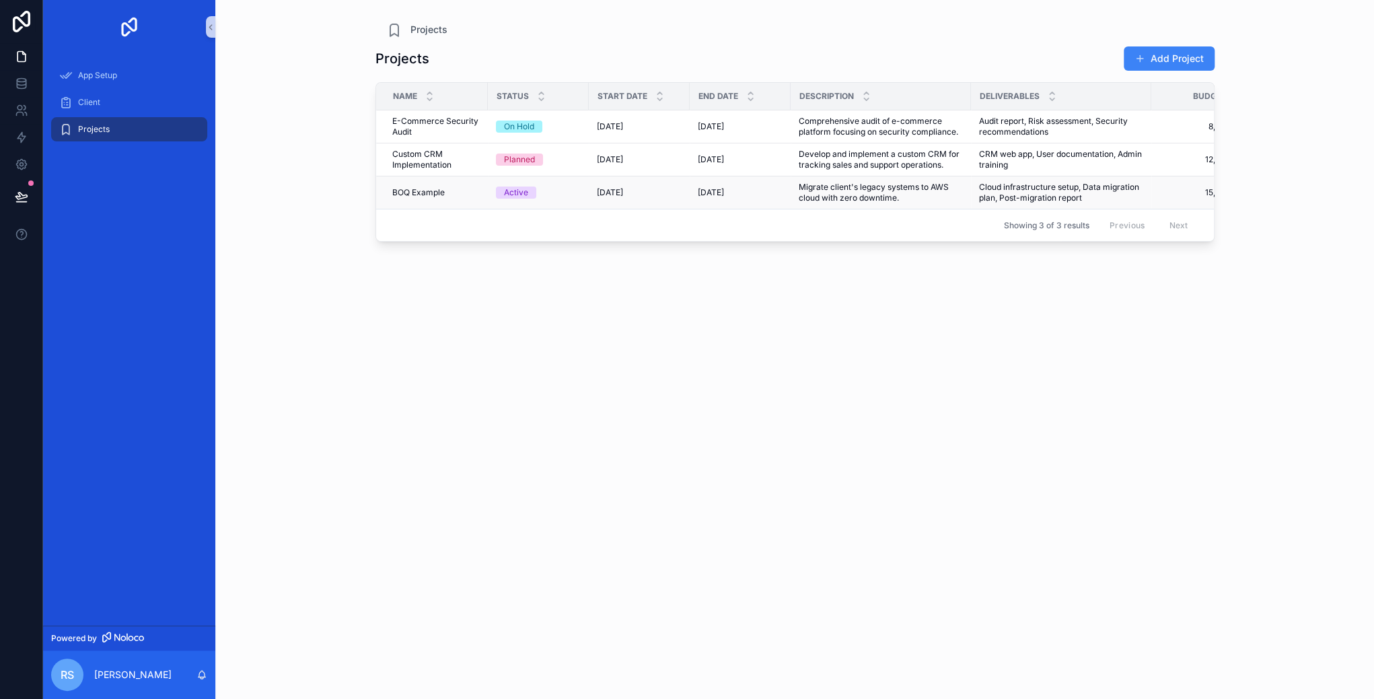
click at [439, 190] on span "BOQ Example" at bounding box center [418, 192] width 52 height 11
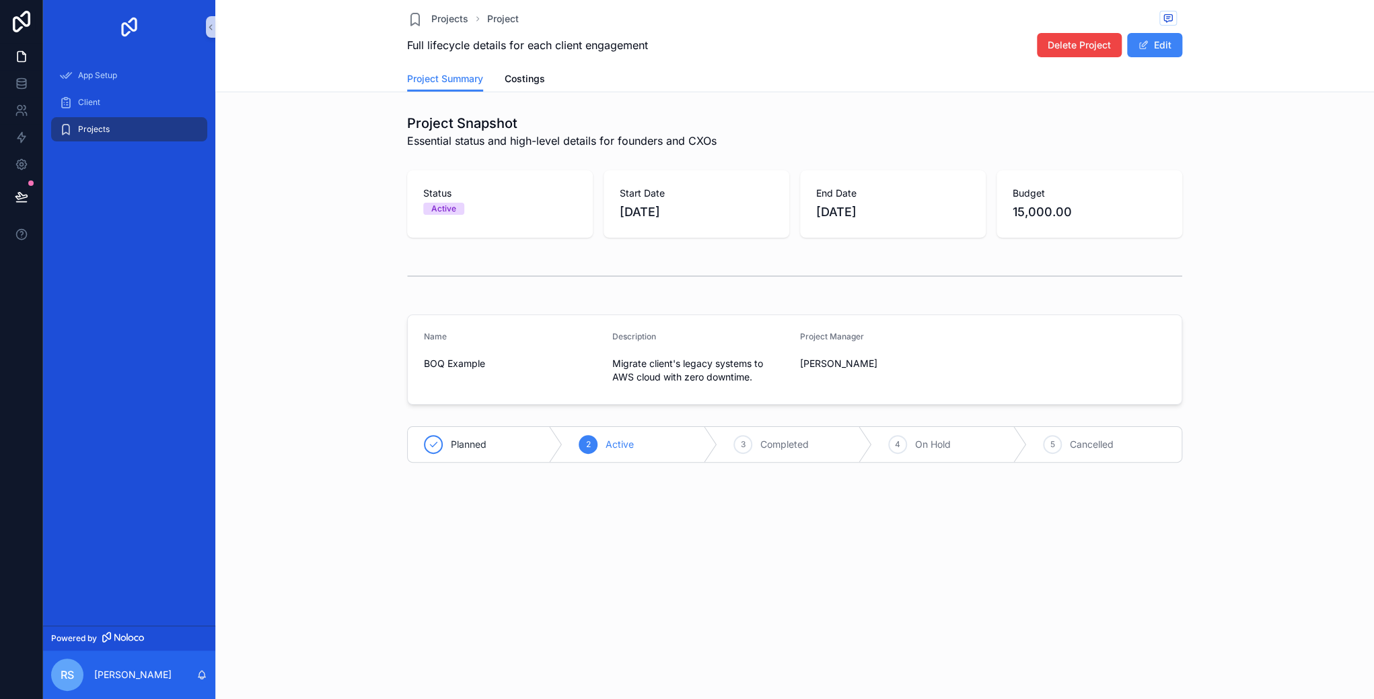
click at [585, 79] on div "Project Summary Costings" at bounding box center [794, 79] width 775 height 26
click at [511, 81] on span "Costings" at bounding box center [525, 78] width 40 height 13
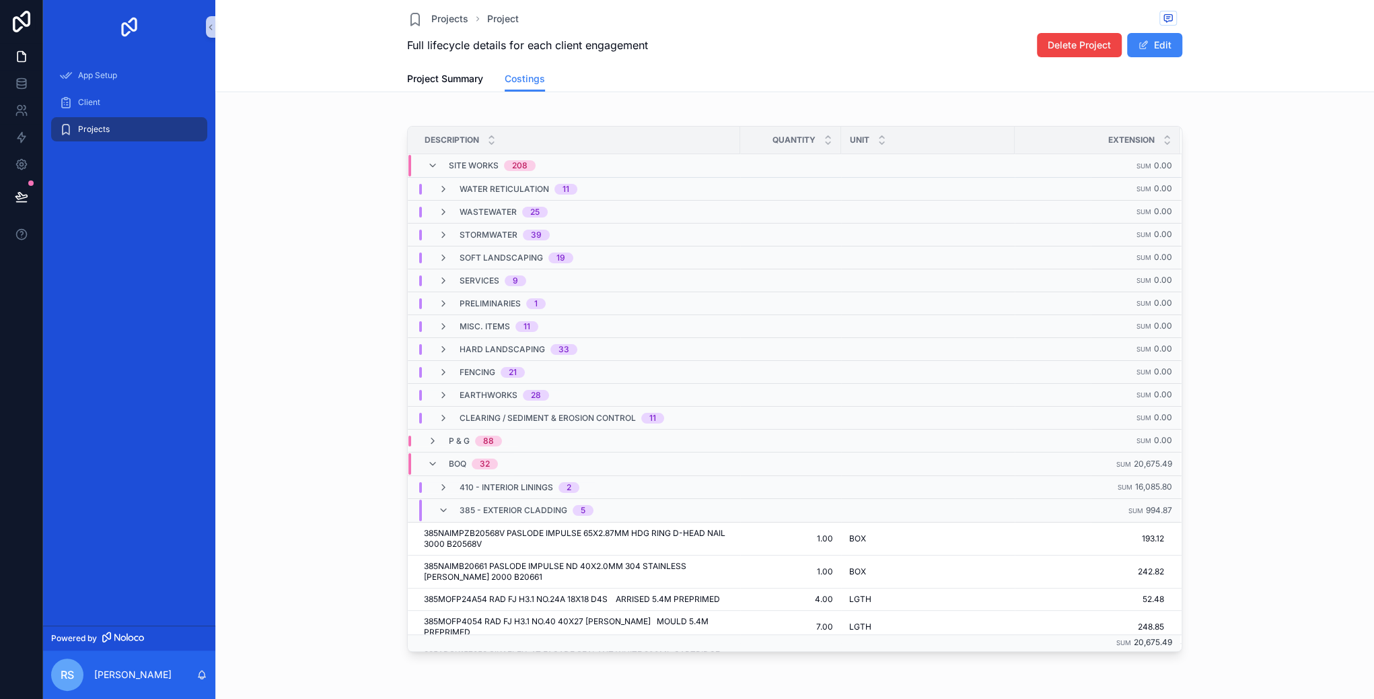
click at [561, 83] on div "Project Summary Costings" at bounding box center [794, 79] width 775 height 26
click at [585, 81] on div "Project Summary Costings" at bounding box center [794, 79] width 775 height 26
click at [455, 79] on span "Project Summary" at bounding box center [445, 78] width 76 height 13
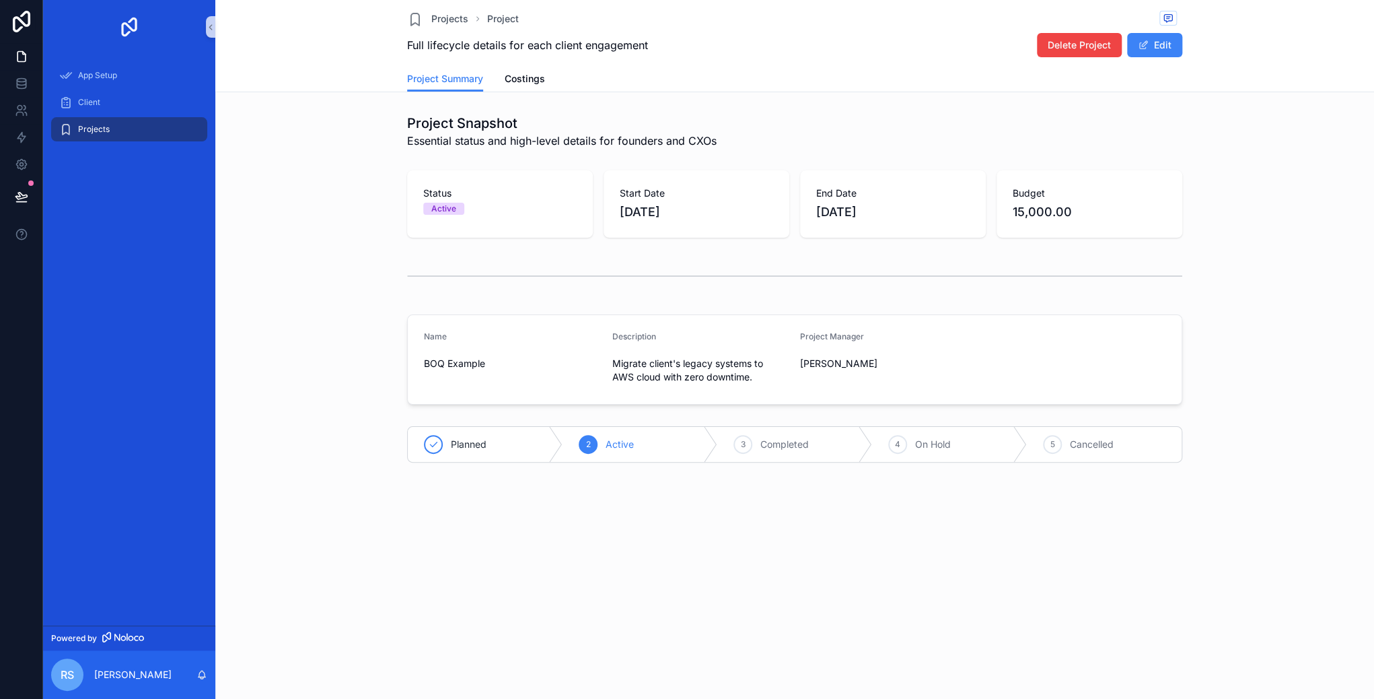
click at [624, 86] on div "Project Summary Costings" at bounding box center [794, 79] width 775 height 26
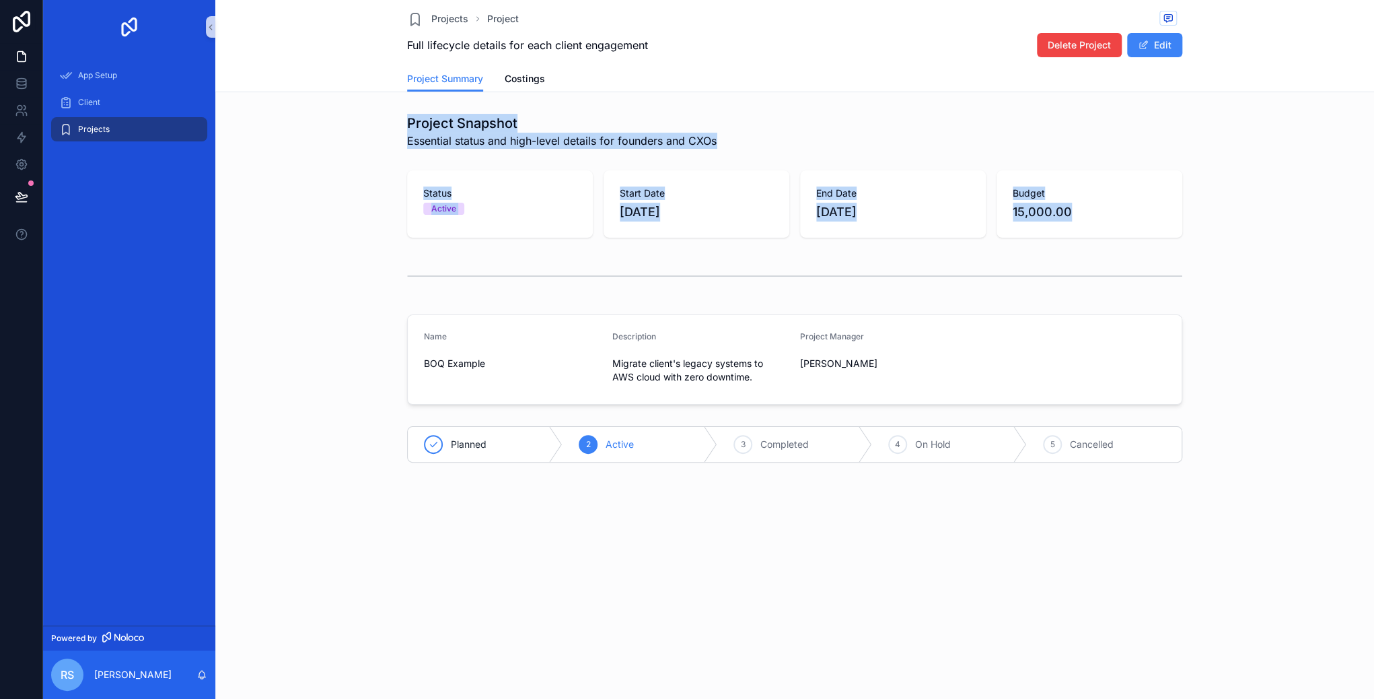
drag, startPoint x: 403, startPoint y: 120, endPoint x: 1115, endPoint y: 240, distance: 722.0
click at [1231, 256] on div "Project Snapshot Essential status and high-level details for founders and CXOs …" at bounding box center [794, 287] width 1159 height 359
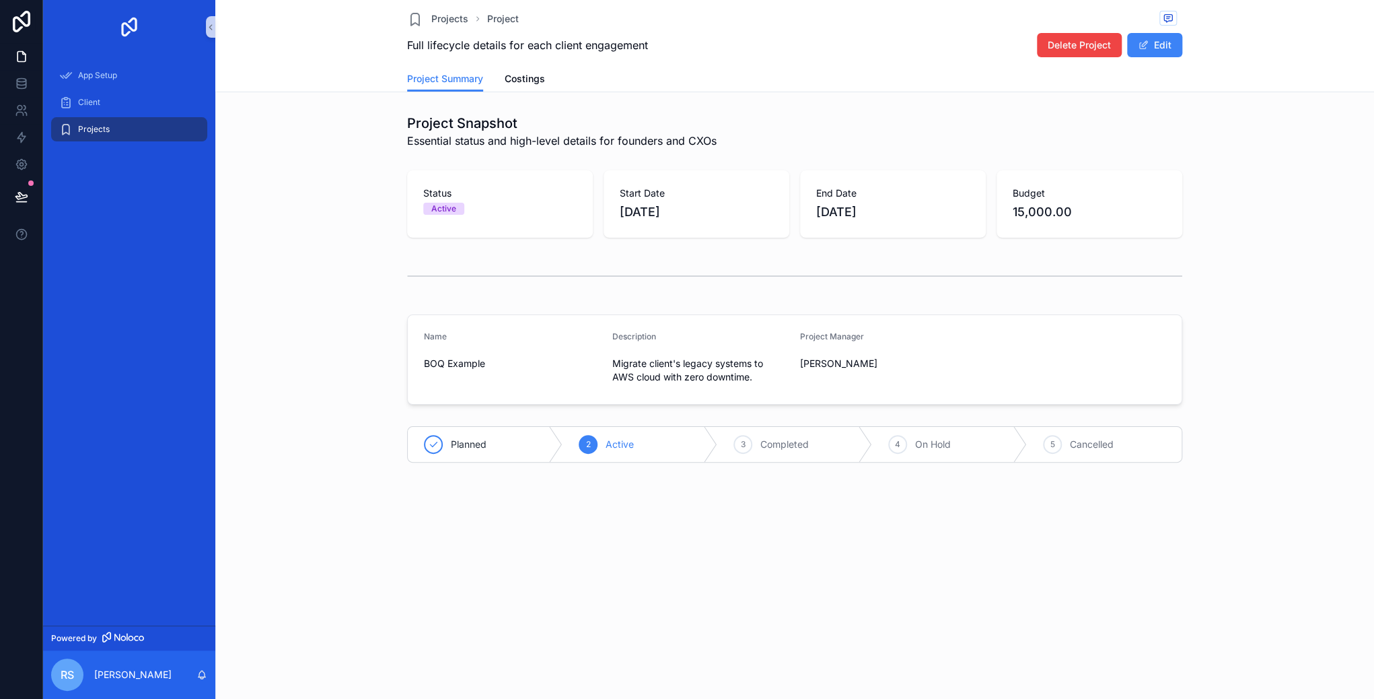
click at [508, 94] on div "Projects Project Full lifecycle details for each client engagement Delete Proje…" at bounding box center [794, 277] width 1159 height 554
drag, startPoint x: 520, startPoint y: 83, endPoint x: 530, endPoint y: 81, distance: 10.3
click at [520, 83] on span "Costings" at bounding box center [525, 78] width 40 height 13
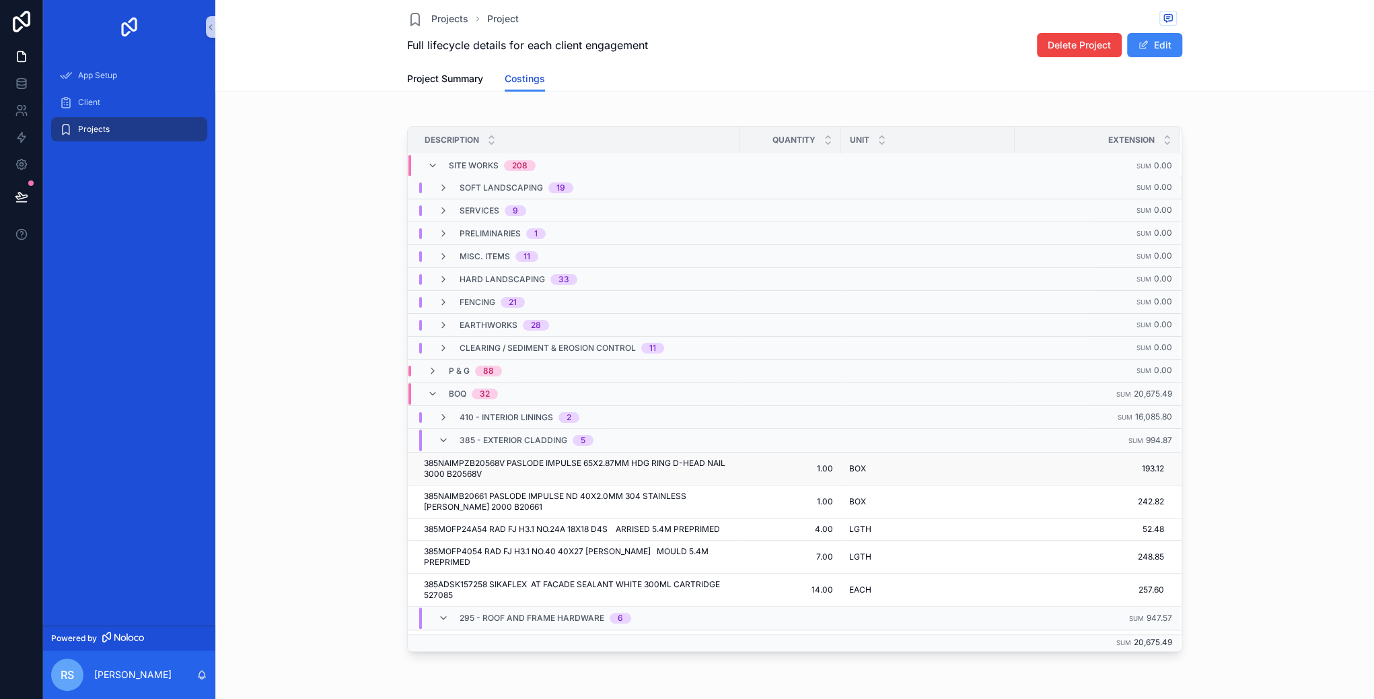
scroll to position [126, 0]
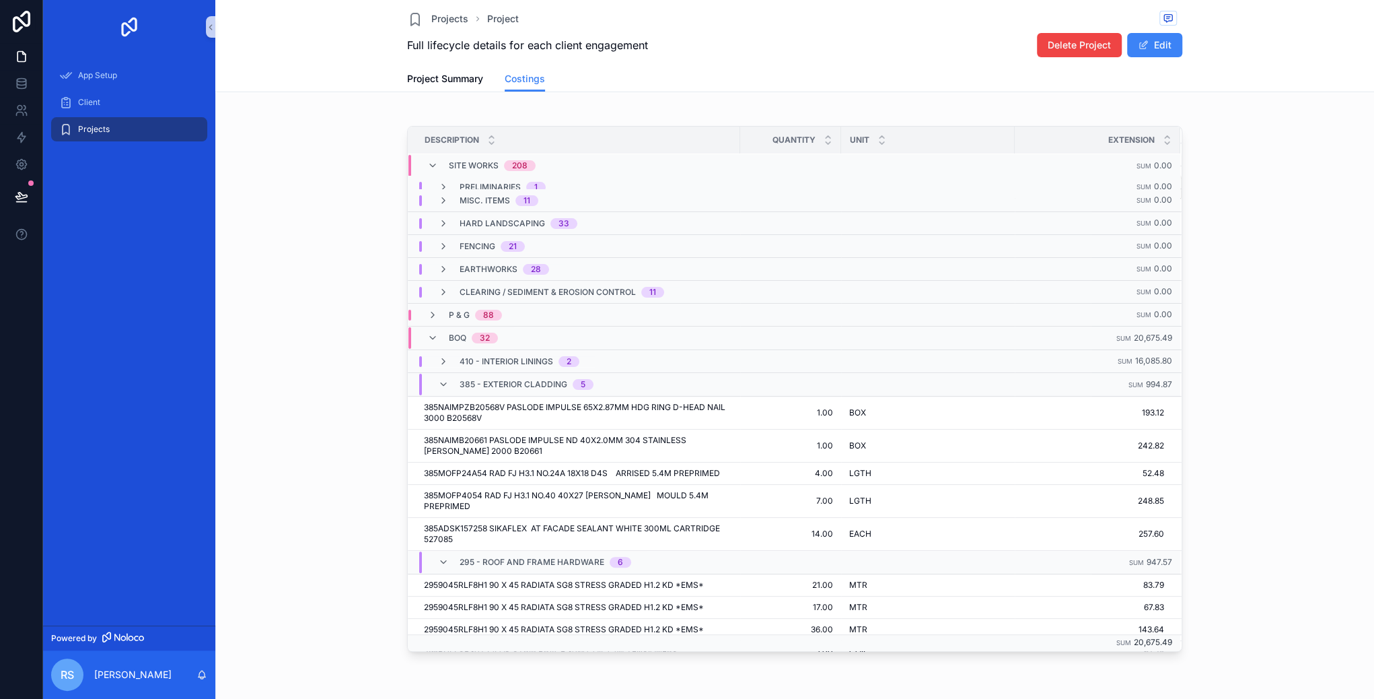
click at [284, 375] on div "Description Quantity Unit Extension Site Works 208 Sum 0.00 WATER RETICULATION …" at bounding box center [795, 385] width 1148 height 554
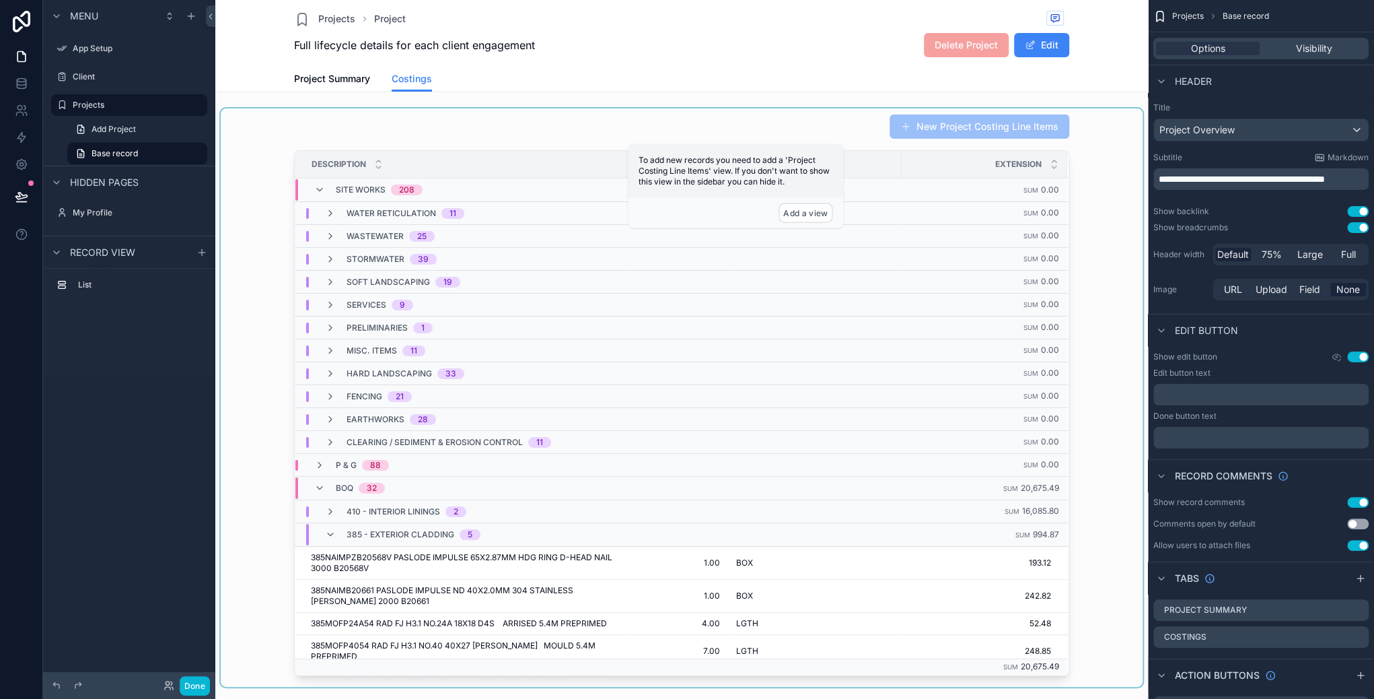
click at [720, 122] on div "scrollable content" at bounding box center [682, 397] width 922 height 578
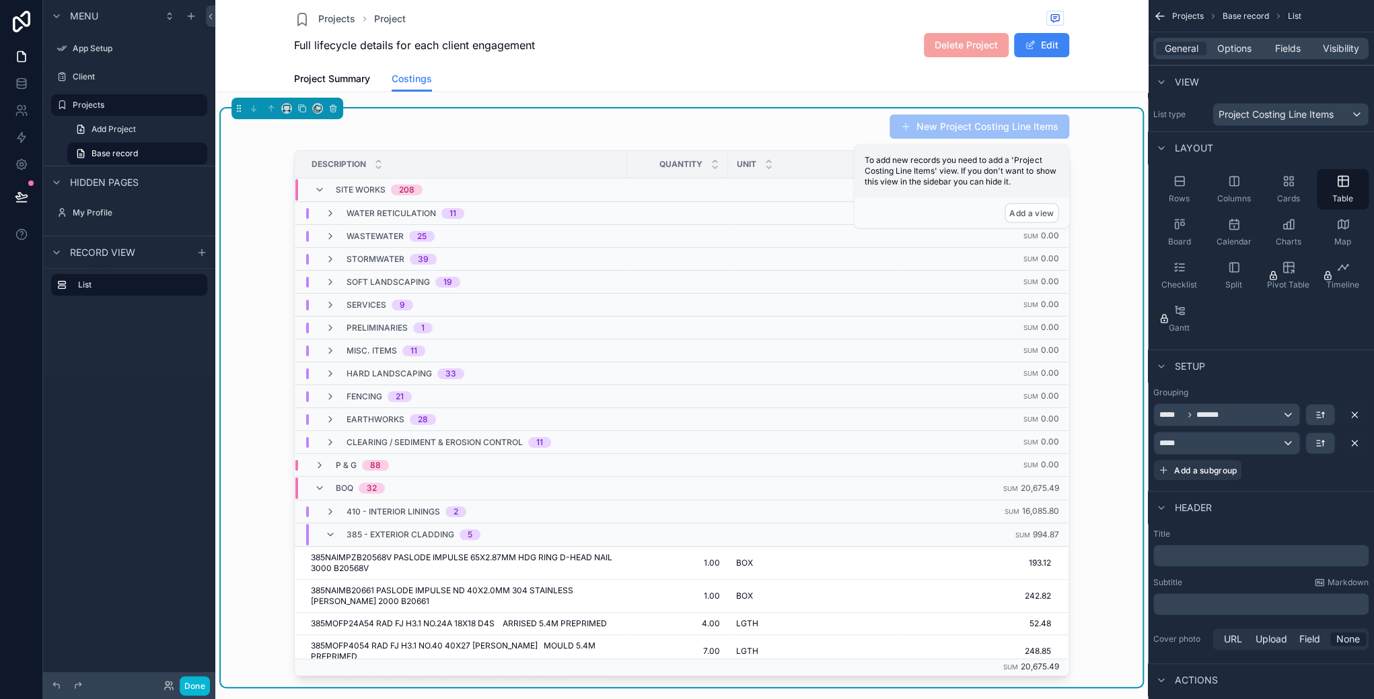
click at [746, 131] on div "New Project Costing Line Items" at bounding box center [681, 127] width 775 height 26
click at [787, 37] on div "Full lifecycle details for each client engagement Delete Project Edit" at bounding box center [681, 45] width 775 height 26
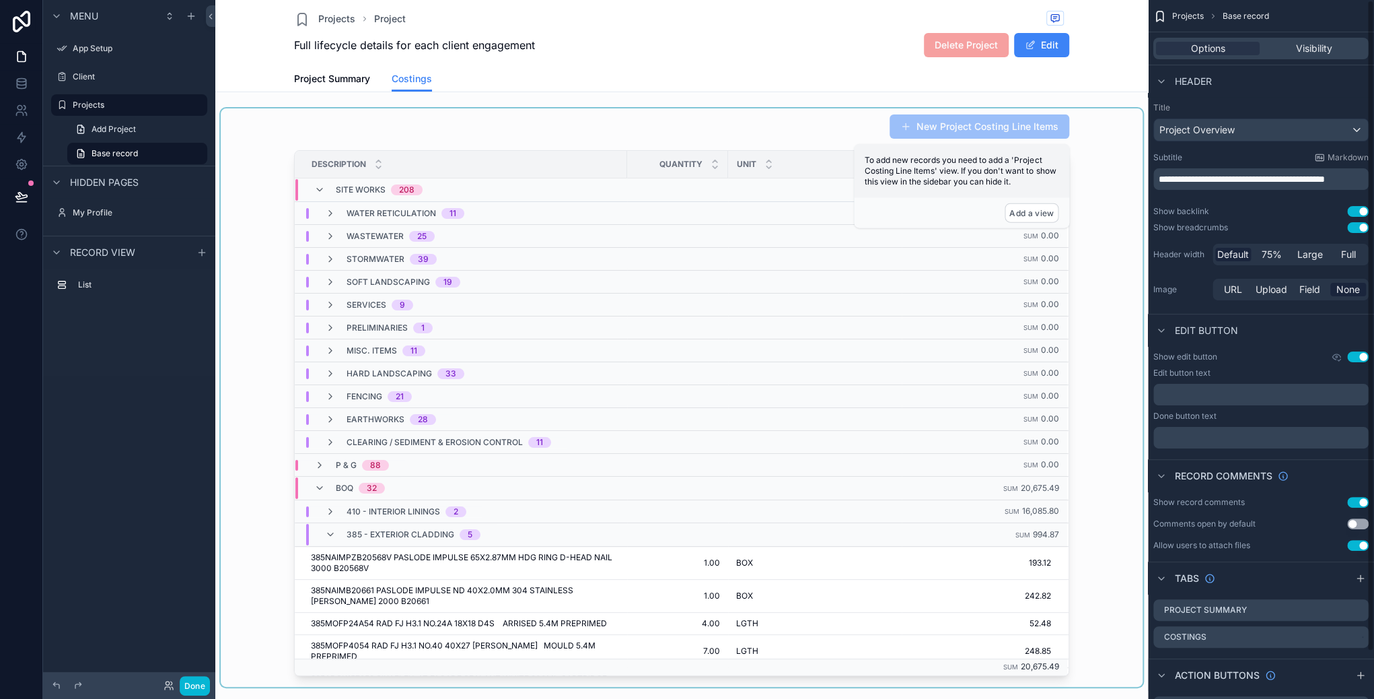
click at [997, 299] on td "Sum 0.00" at bounding box center [985, 304] width 166 height 23
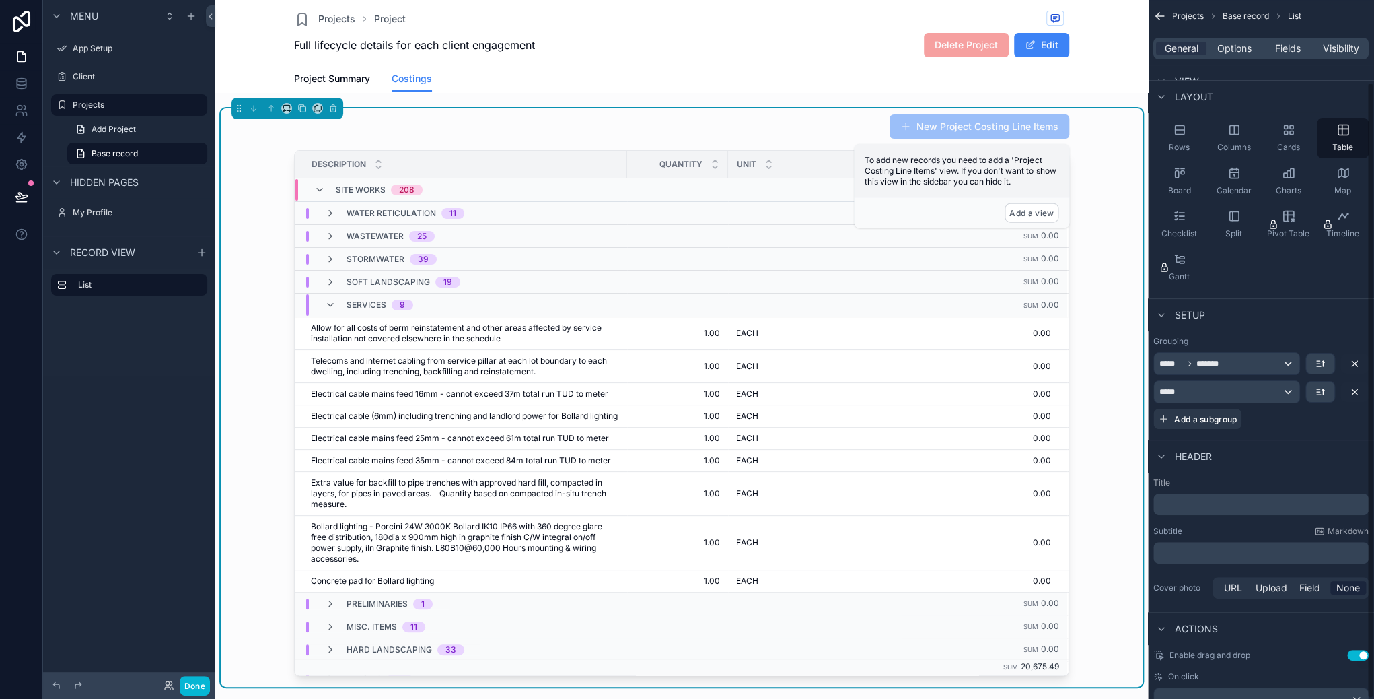
scroll to position [94, 0]
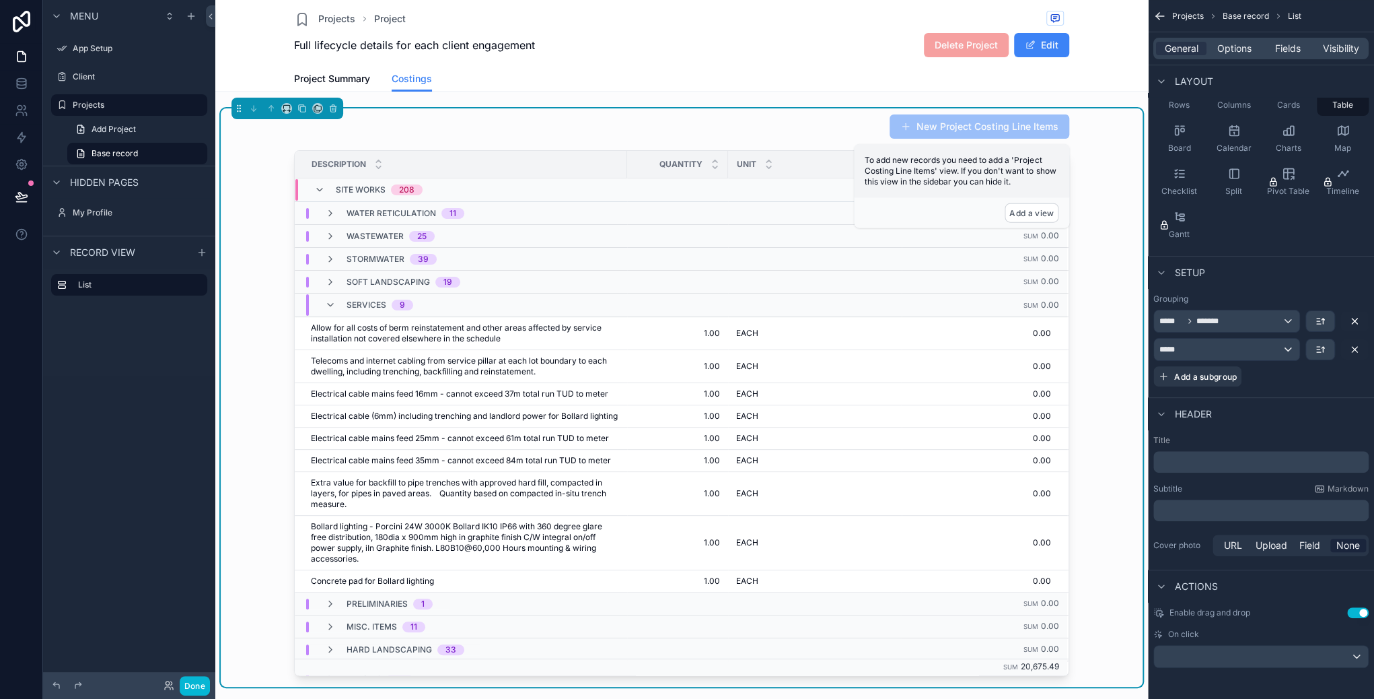
click at [1189, 666] on div "Enable drag and drop Use setting On click" at bounding box center [1261, 637] width 226 height 71
click at [1190, 659] on div "scrollable content" at bounding box center [1261, 656] width 214 height 22
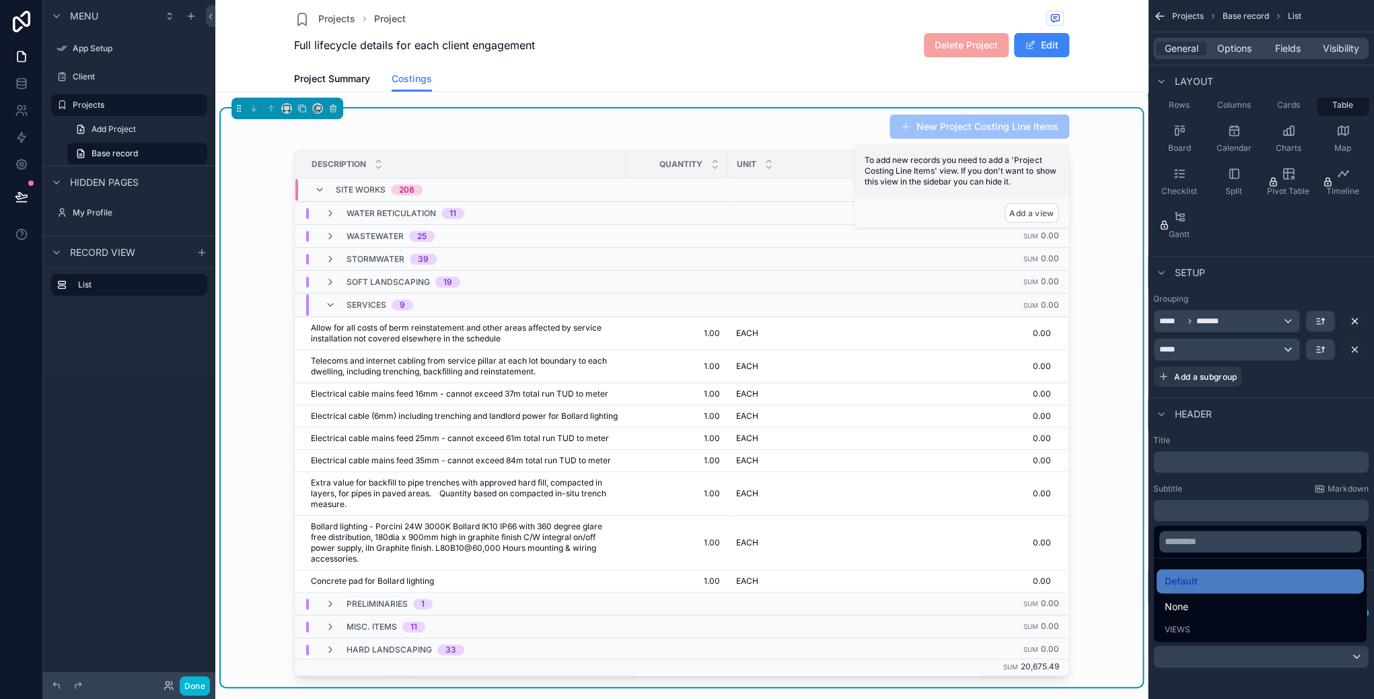
click at [1196, 627] on div "Views" at bounding box center [1260, 629] width 191 height 11
click at [1188, 629] on span "Views" at bounding box center [1178, 629] width 26 height 11
click at [1186, 604] on span "None" at bounding box center [1177, 606] width 24 height 16
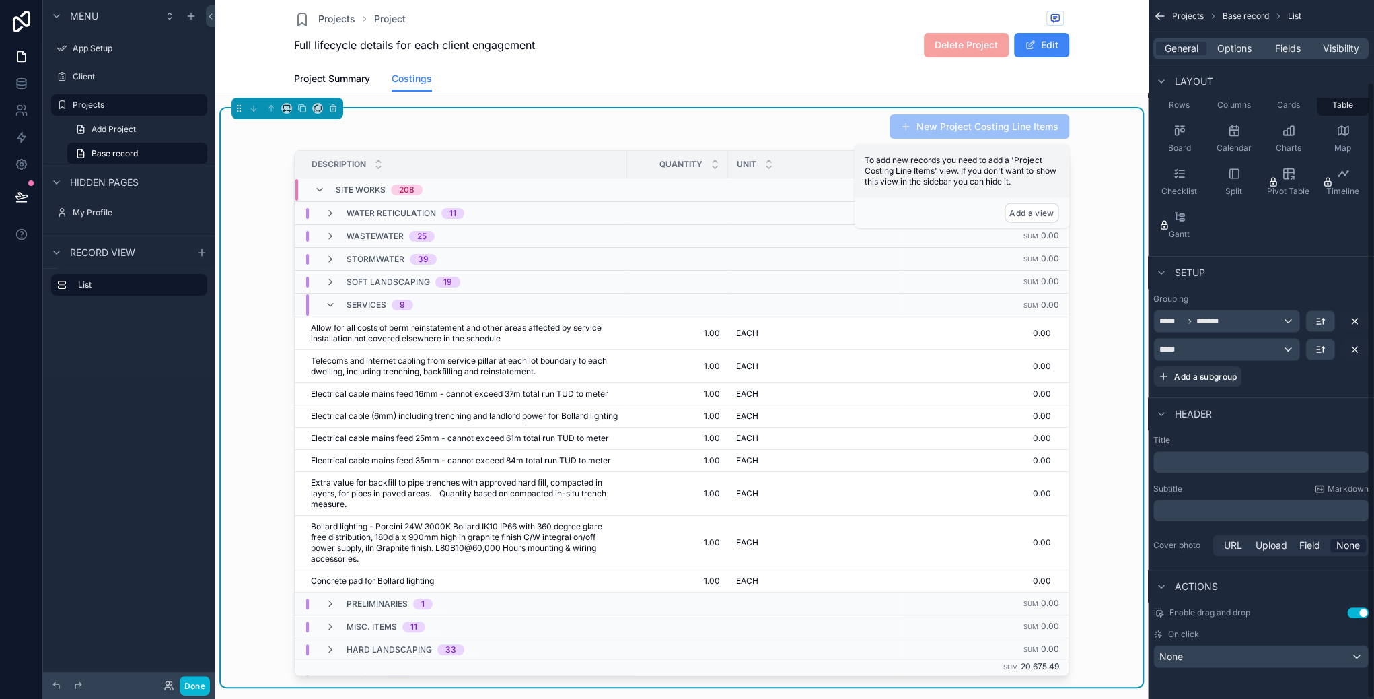
click at [1159, 14] on icon "scrollable content" at bounding box center [1159, 15] width 13 height 13
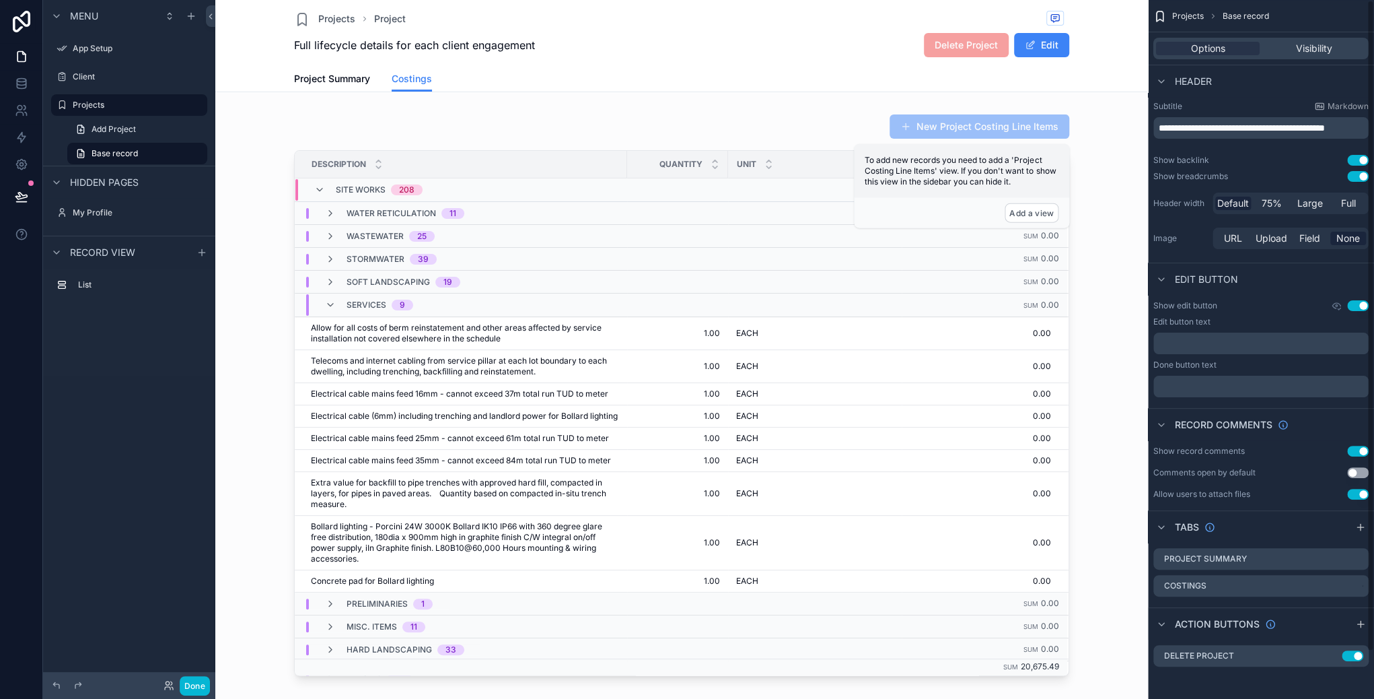
scroll to position [0, 0]
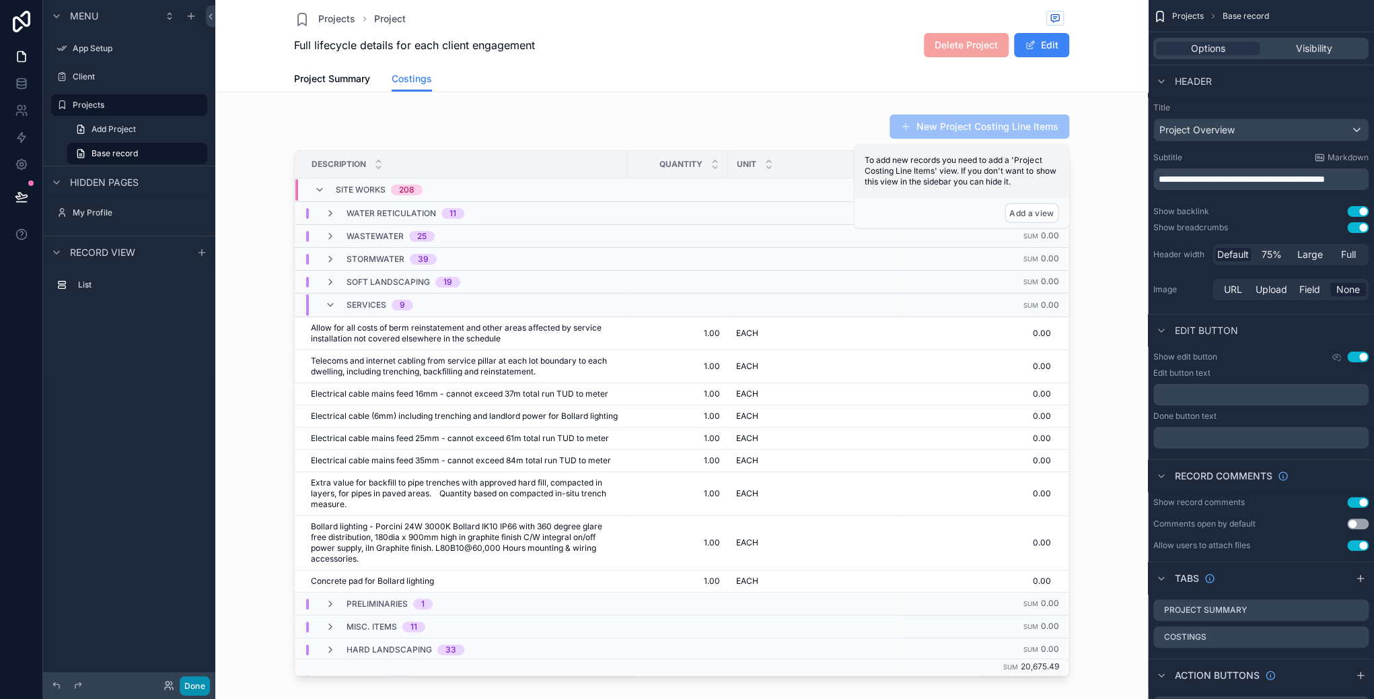
click at [189, 687] on button "Done" at bounding box center [195, 686] width 30 height 20
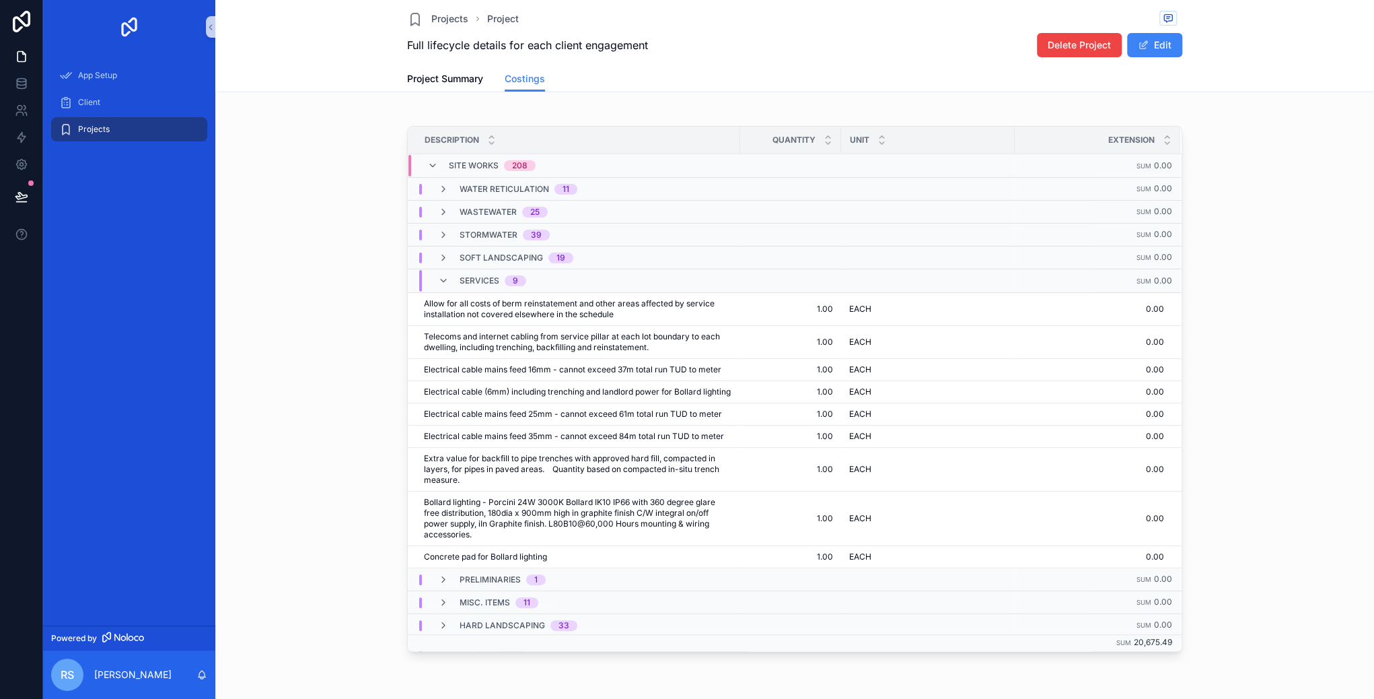
click at [291, 87] on div "Project Summary Costings" at bounding box center [794, 79] width 1143 height 26
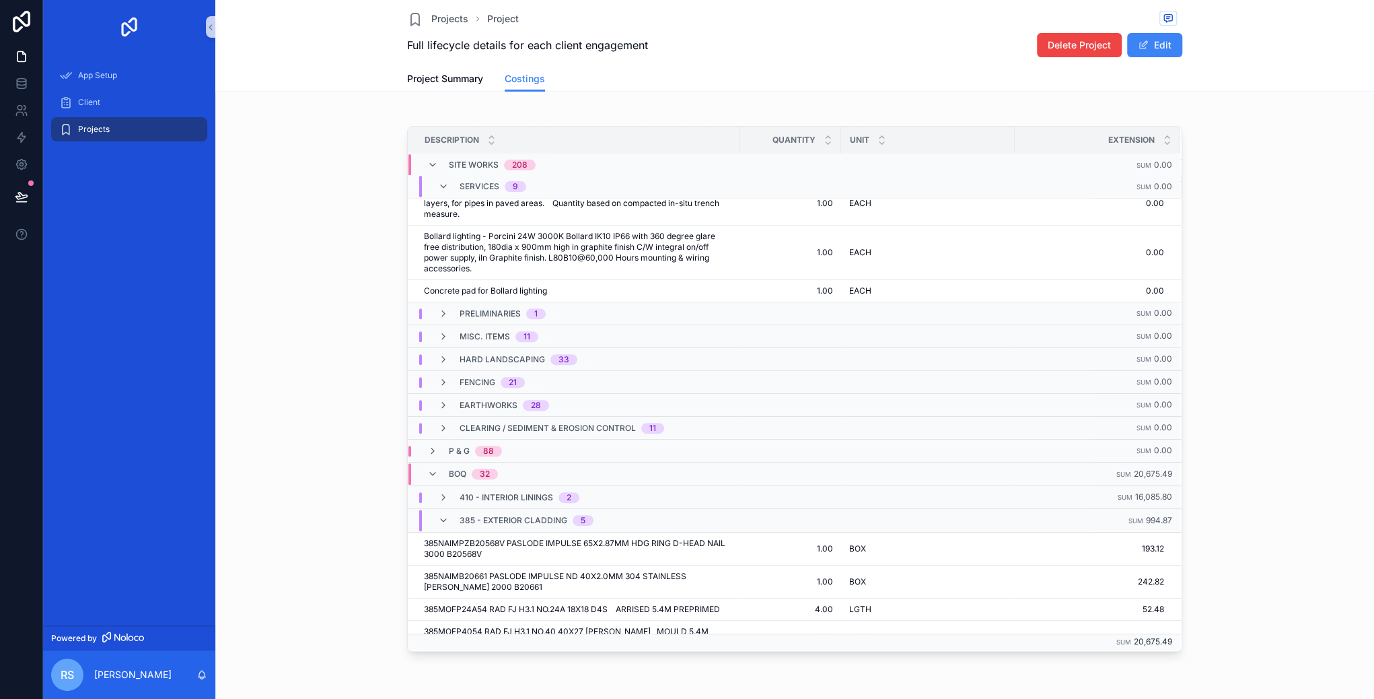
scroll to position [281, 0]
click at [443, 410] on icon "scrollable content" at bounding box center [443, 404] width 11 height 11
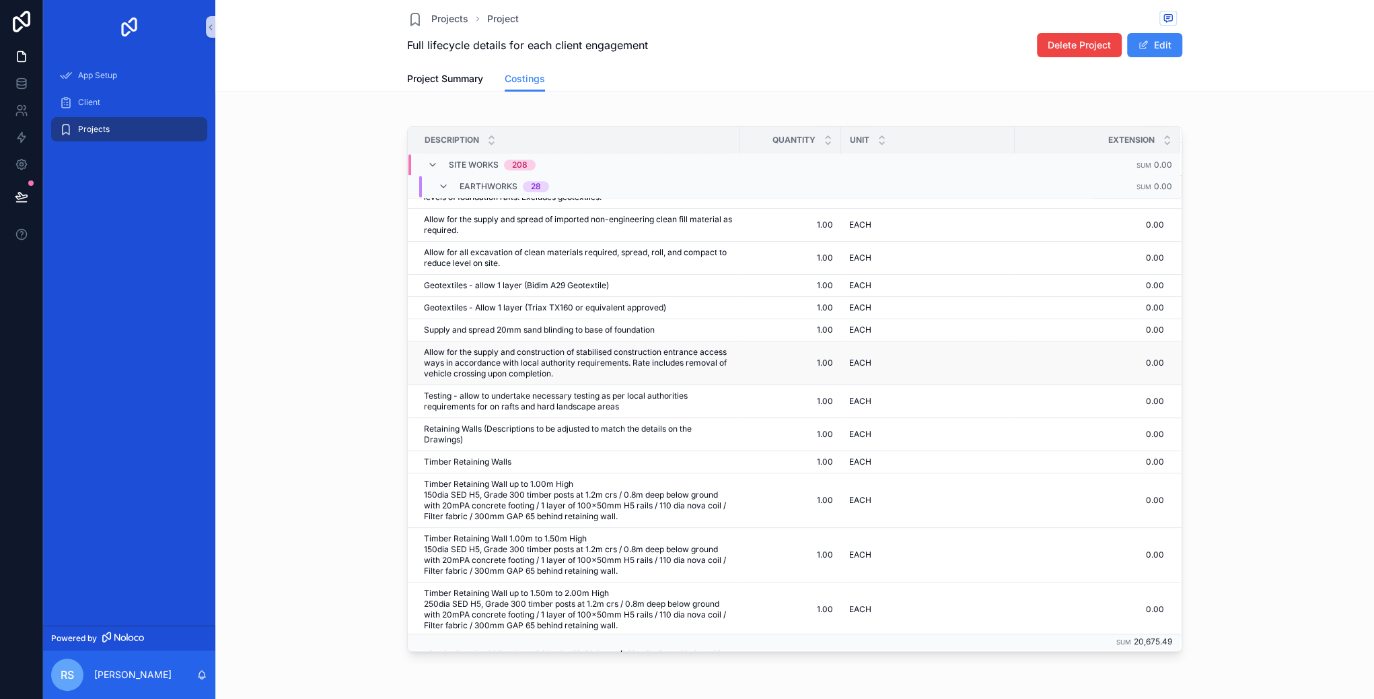
scroll to position [694, 0]
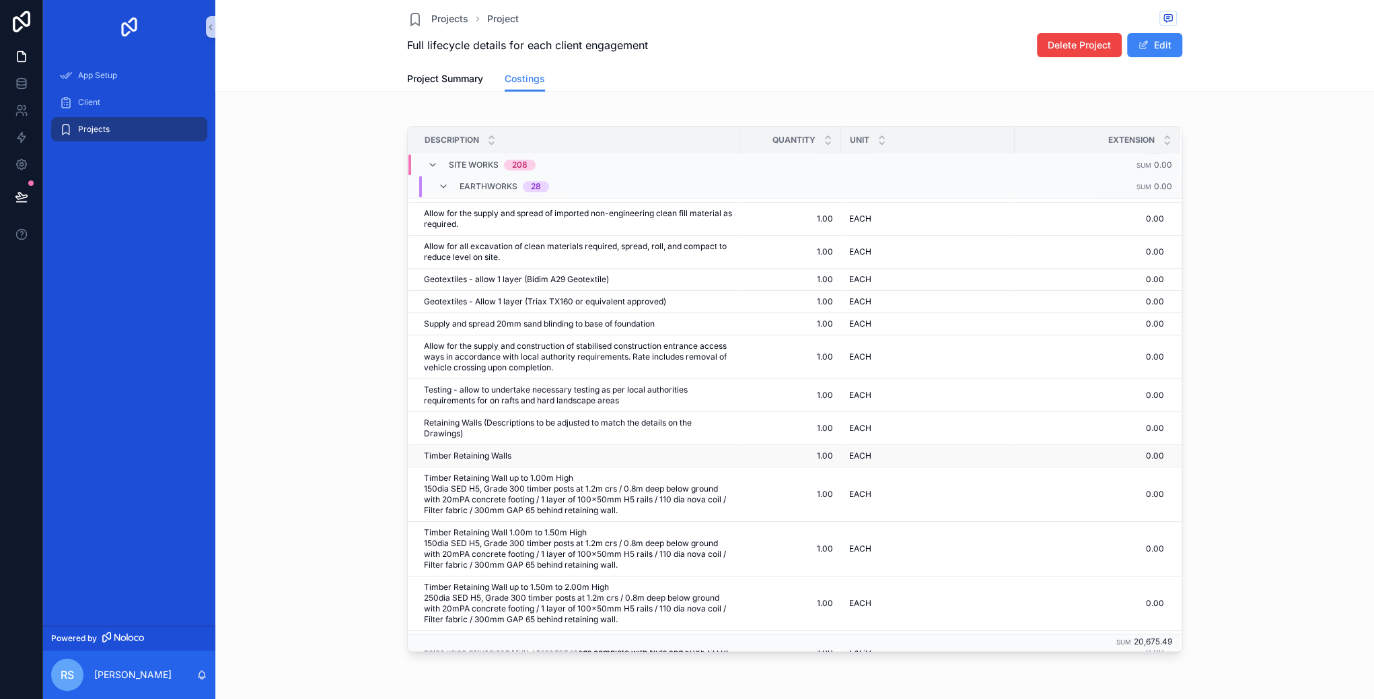
click at [447, 454] on span "Timber Retaining Walls" at bounding box center [467, 455] width 87 height 11
drag, startPoint x: 410, startPoint y: 451, endPoint x: 484, endPoint y: 12, distance: 445.0
